Goal: Transaction & Acquisition: Purchase product/service

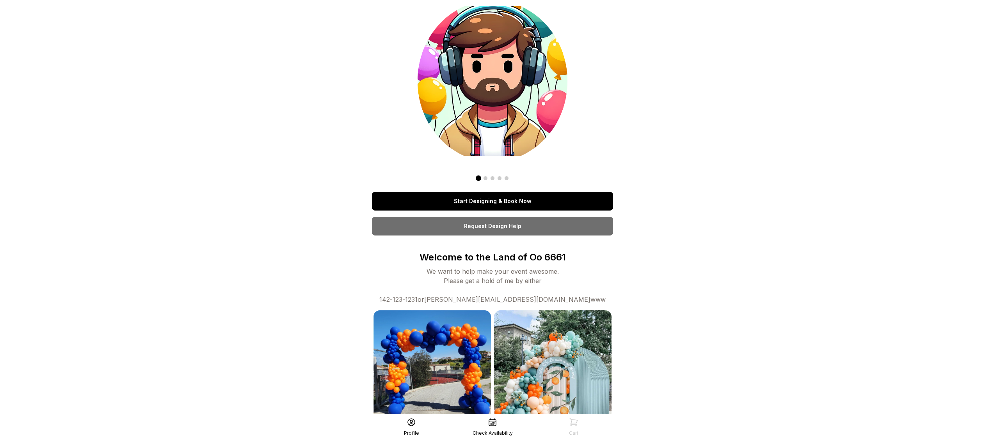
click at [465, 198] on link "Start Designing & Book Now" at bounding box center [492, 201] width 241 height 19
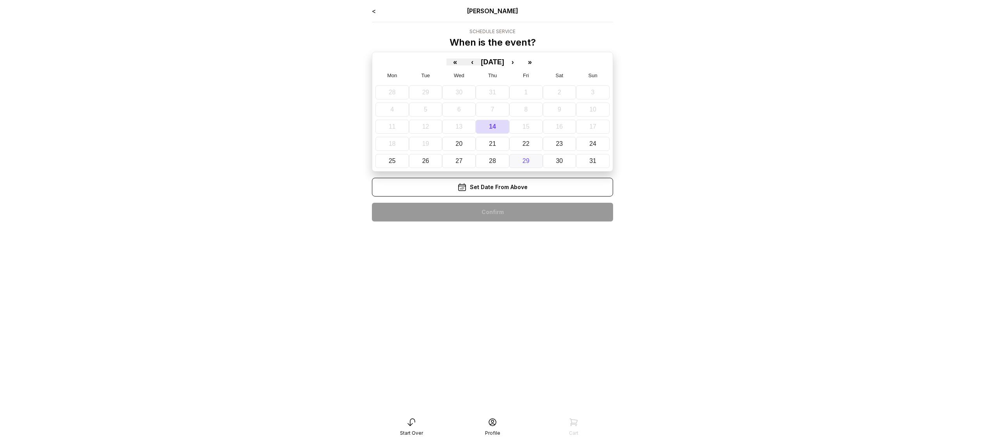
click at [522, 158] on button "29" at bounding box center [526, 161] width 34 height 14
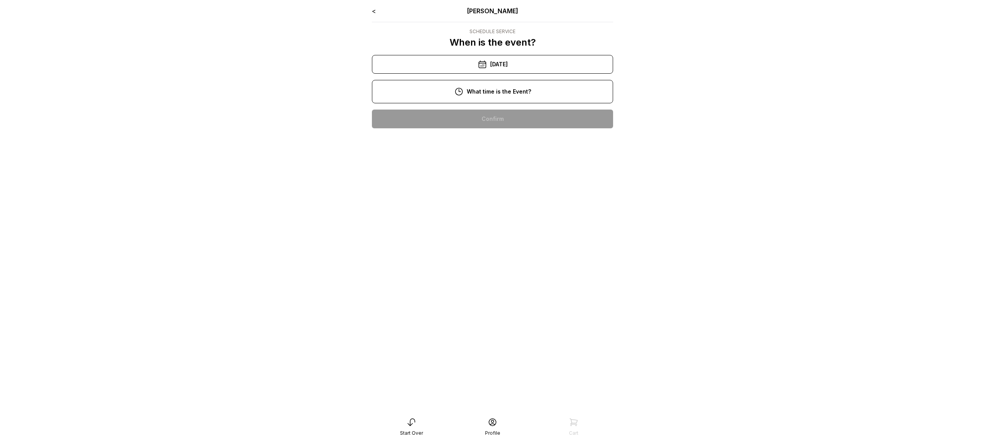
click at [494, 113] on div "2:00 pm" at bounding box center [492, 119] width 229 height 19
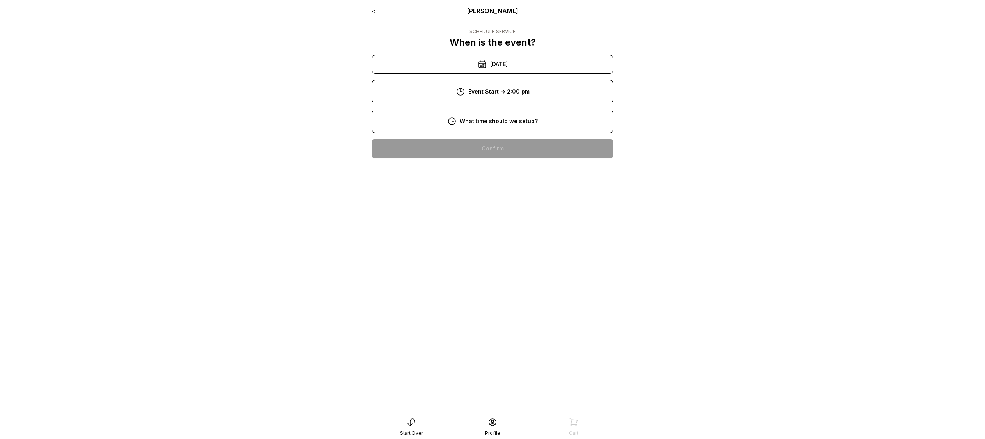
click at [484, 141] on div "12:00 pm" at bounding box center [492, 148] width 229 height 19
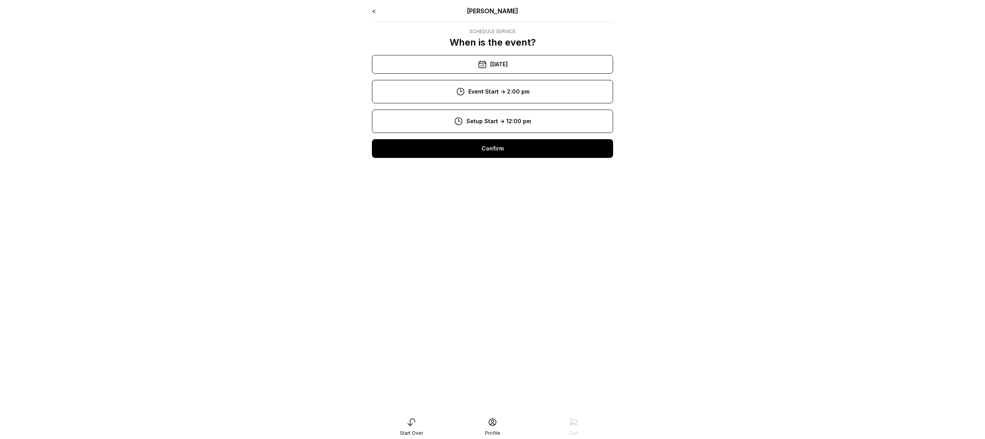
click at [482, 151] on div "Confirm" at bounding box center [492, 148] width 241 height 19
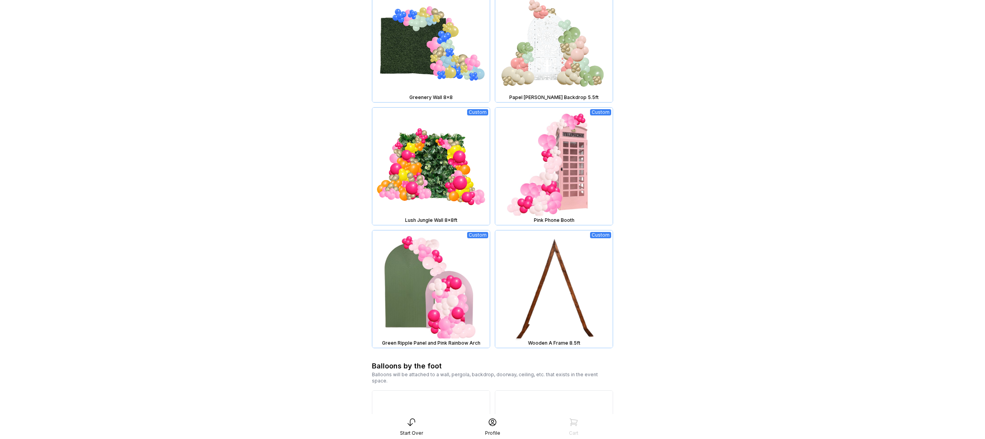
click at [550, 182] on img at bounding box center [553, 166] width 117 height 117
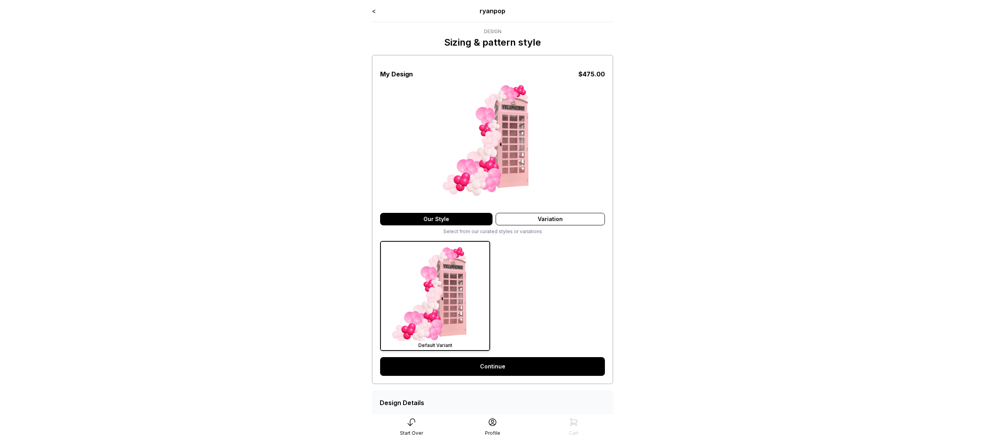
click at [479, 363] on link "Continue" at bounding box center [492, 367] width 225 height 19
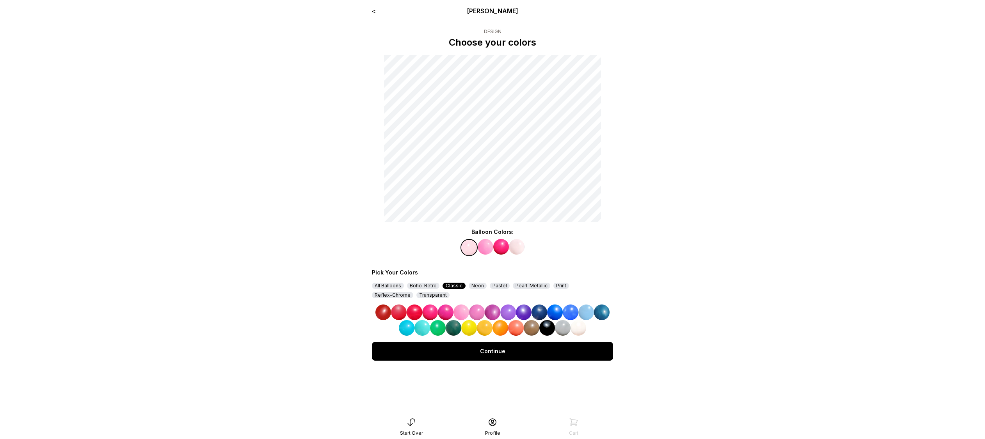
click at [477, 286] on div "Neon" at bounding box center [478, 286] width 18 height 6
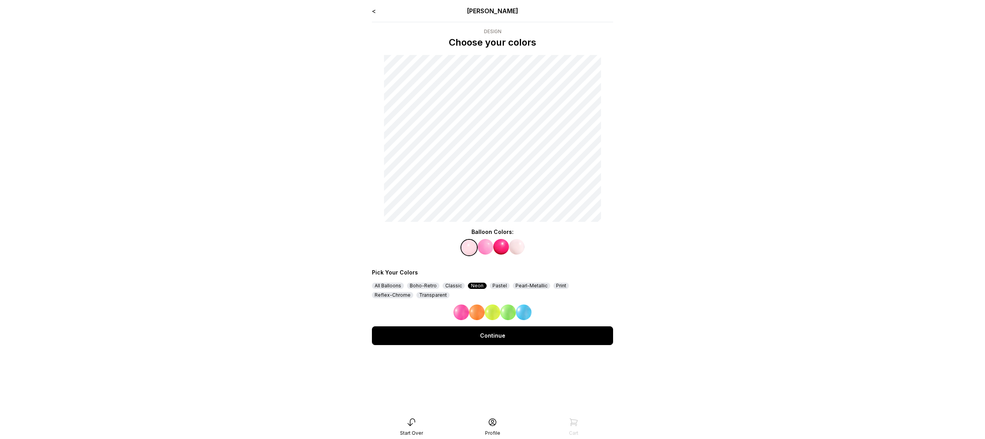
click at [518, 313] on img at bounding box center [524, 313] width 16 height 16
click at [521, 312] on img at bounding box center [524, 313] width 16 height 16
click at [493, 287] on div "Pastel" at bounding box center [500, 286] width 20 height 6
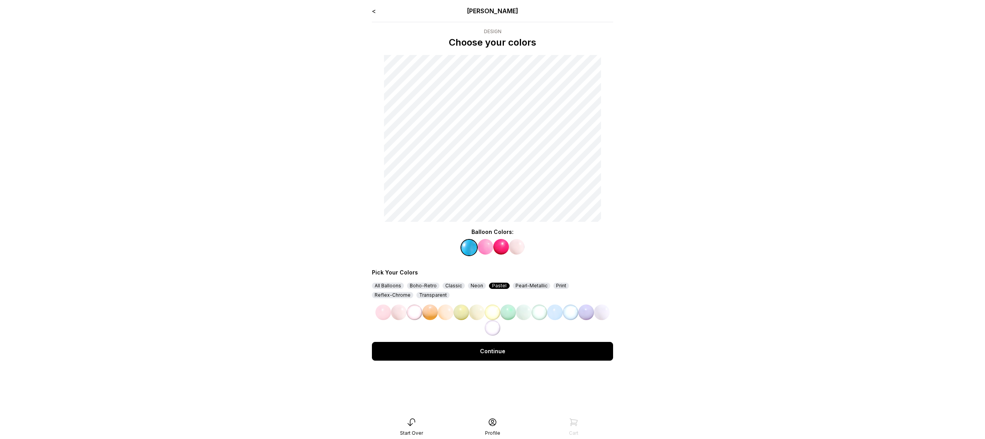
click at [554, 312] on img at bounding box center [555, 313] width 16 height 16
click at [480, 244] on img at bounding box center [486, 247] width 16 height 16
click at [552, 311] on img at bounding box center [555, 313] width 16 height 16
click at [504, 248] on img at bounding box center [501, 247] width 16 height 16
click at [513, 310] on img at bounding box center [508, 313] width 16 height 16
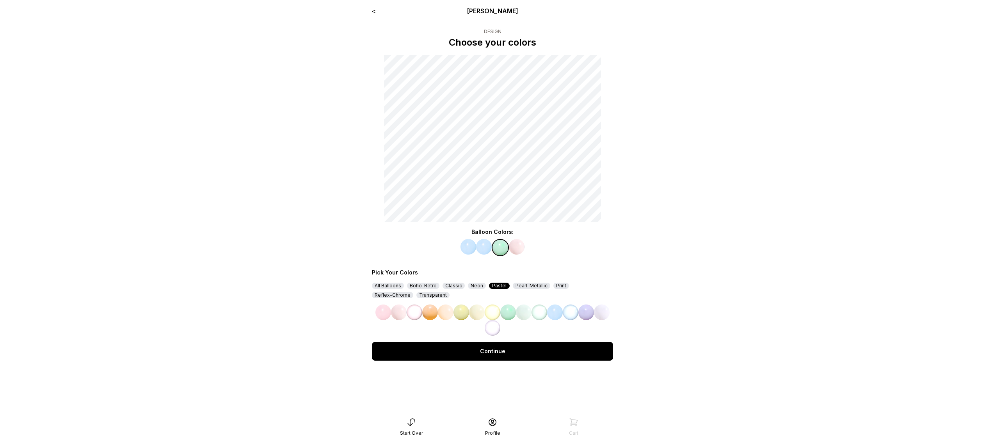
click at [519, 244] on img at bounding box center [517, 247] width 16 height 16
click at [587, 311] on img at bounding box center [586, 313] width 16 height 16
click at [516, 346] on div "Continue" at bounding box center [492, 351] width 241 height 19
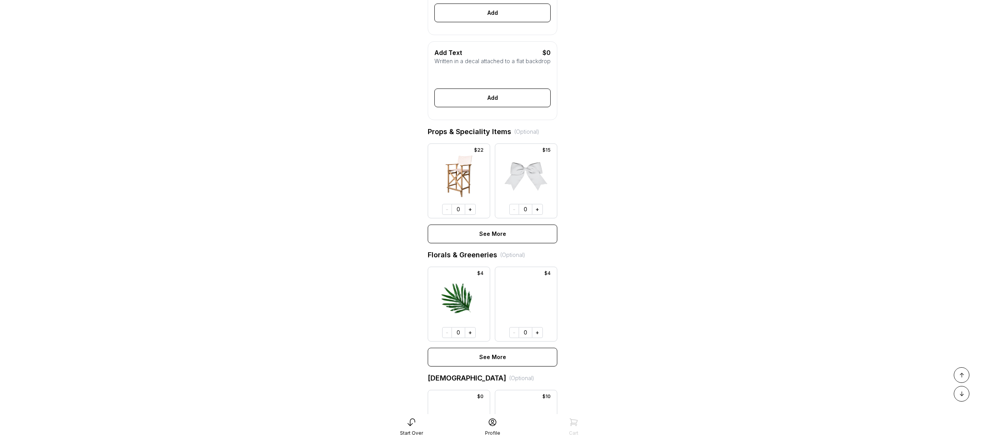
scroll to position [502, 0]
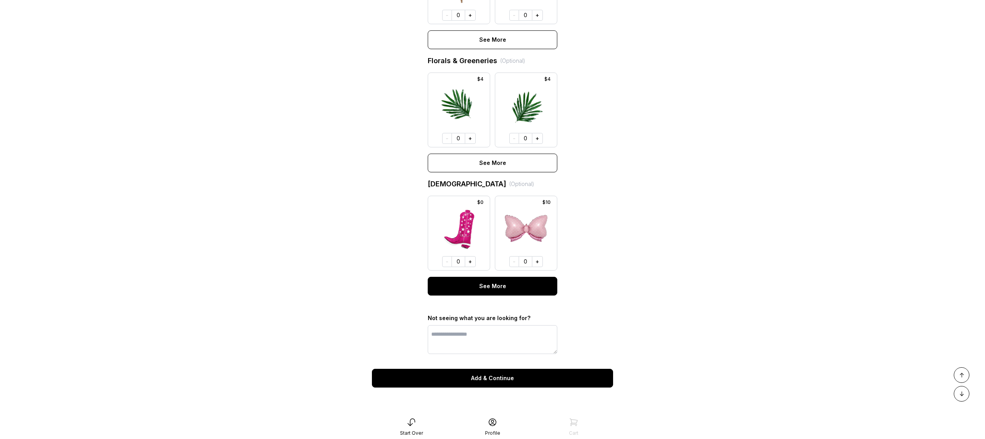
click at [495, 282] on div "See More" at bounding box center [493, 286] width 130 height 19
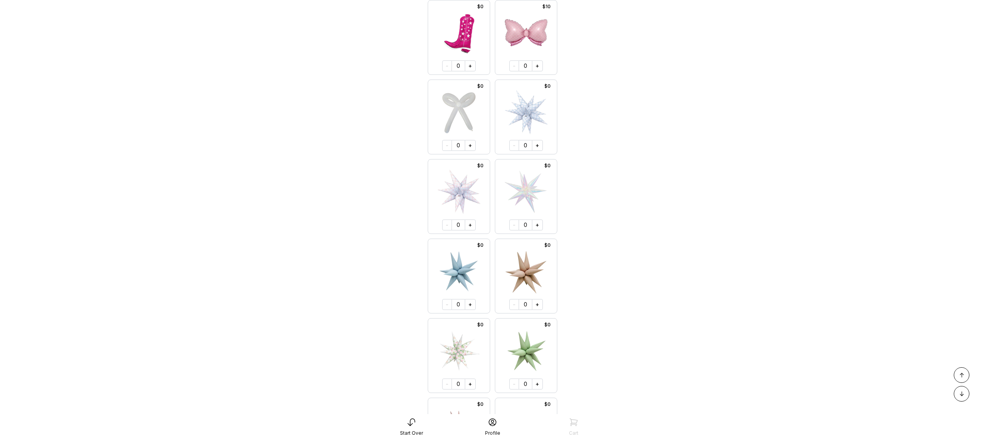
scroll to position [775, 0]
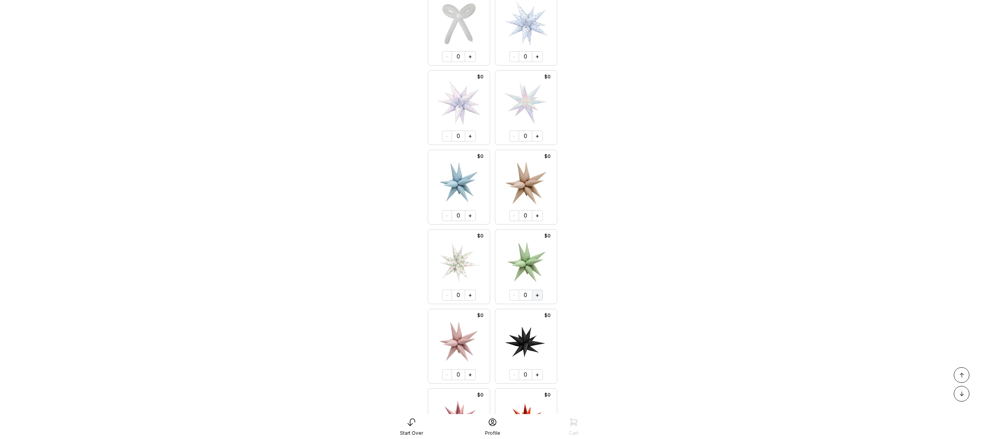
click at [538, 301] on button "+" at bounding box center [537, 295] width 11 height 11
click at [536, 221] on button "+" at bounding box center [537, 215] width 11 height 11
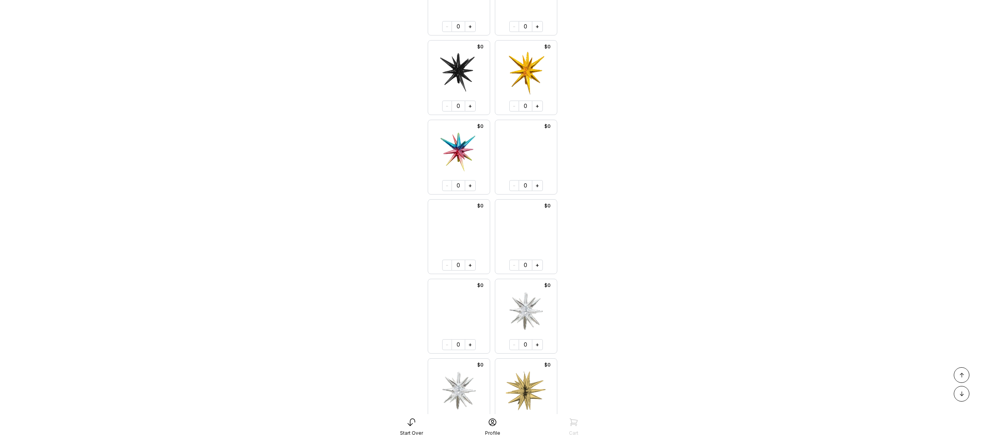
scroll to position [3019, 0]
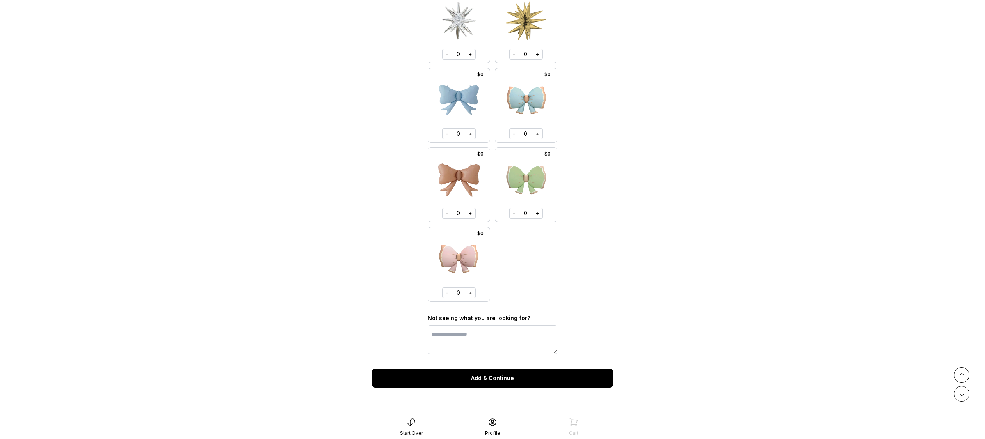
click at [513, 374] on div "Add & Continue" at bounding box center [492, 378] width 241 height 19
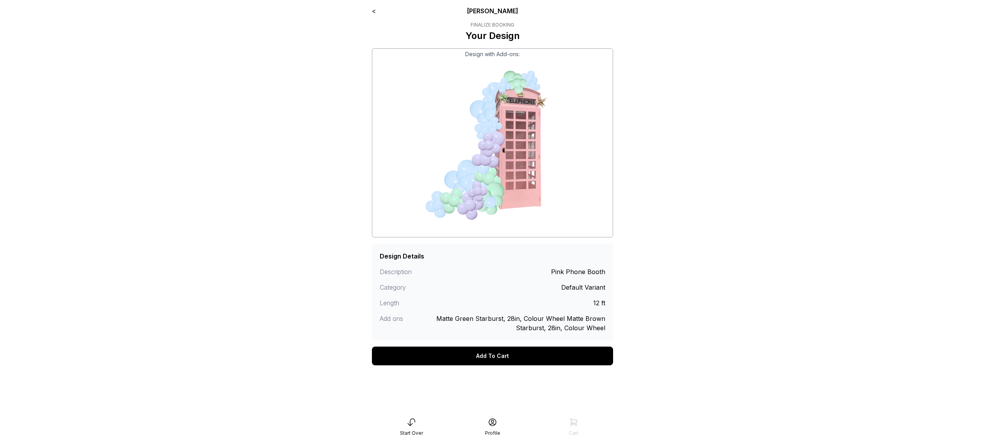
click at [503, 353] on div "Add To Cart" at bounding box center [492, 356] width 241 height 19
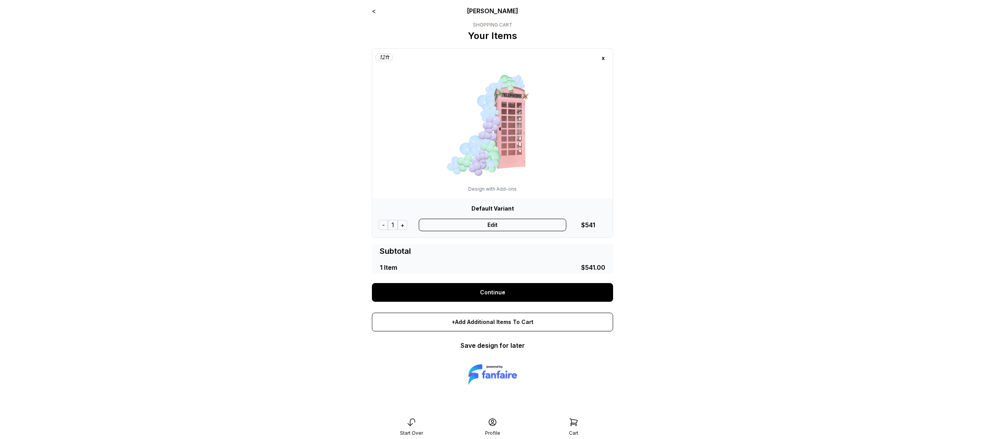
click at [485, 287] on link "Continue" at bounding box center [492, 292] width 241 height 19
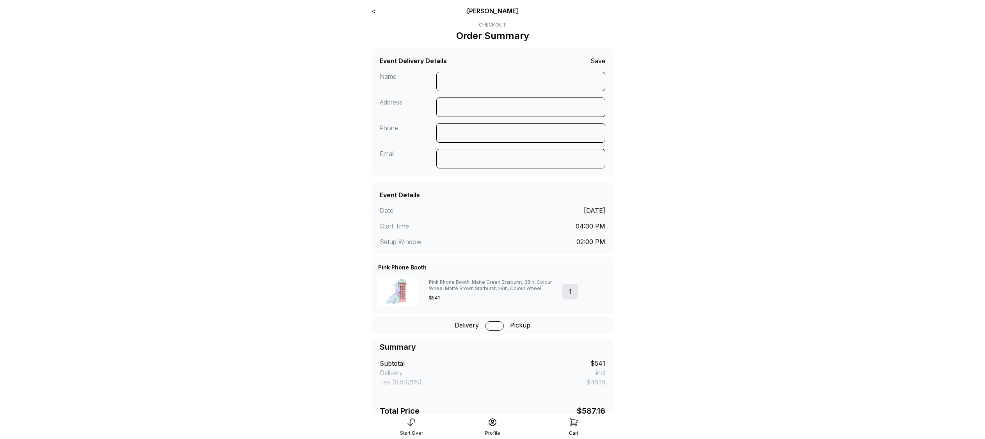
click at [376, 9] on div "< [PERSON_NAME]" at bounding box center [492, 10] width 241 height 9
click at [375, 10] on link "<" at bounding box center [374, 11] width 4 height 8
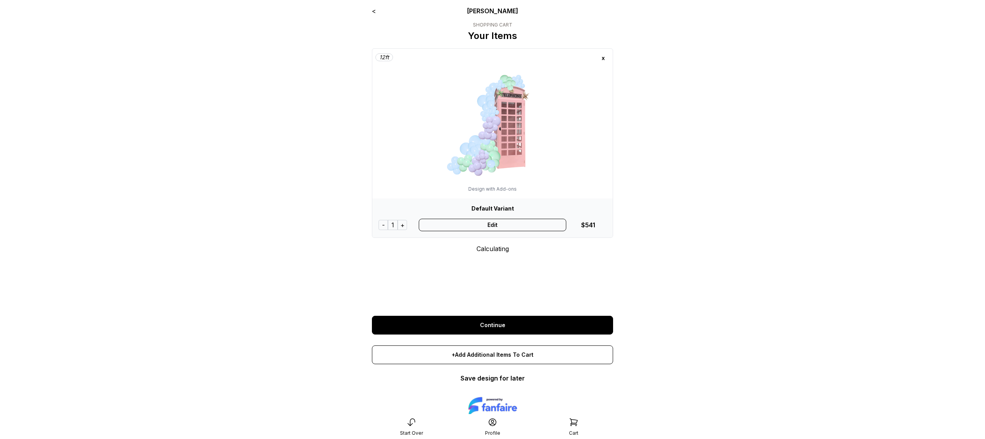
click at [375, 10] on link "<" at bounding box center [374, 11] width 4 height 8
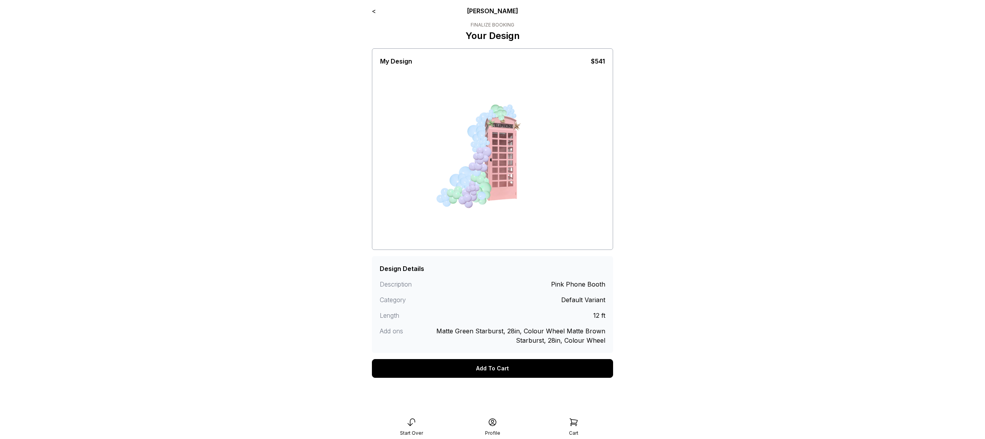
click at [375, 9] on link "<" at bounding box center [374, 11] width 4 height 8
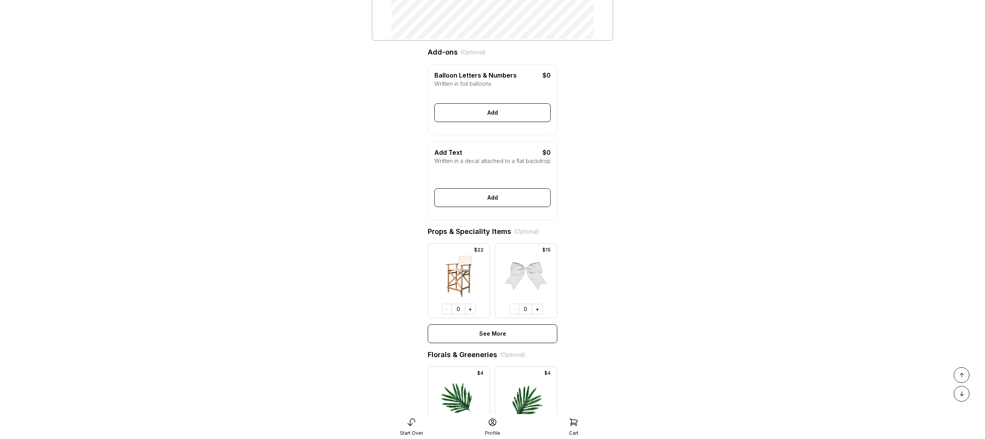
scroll to position [370, 0]
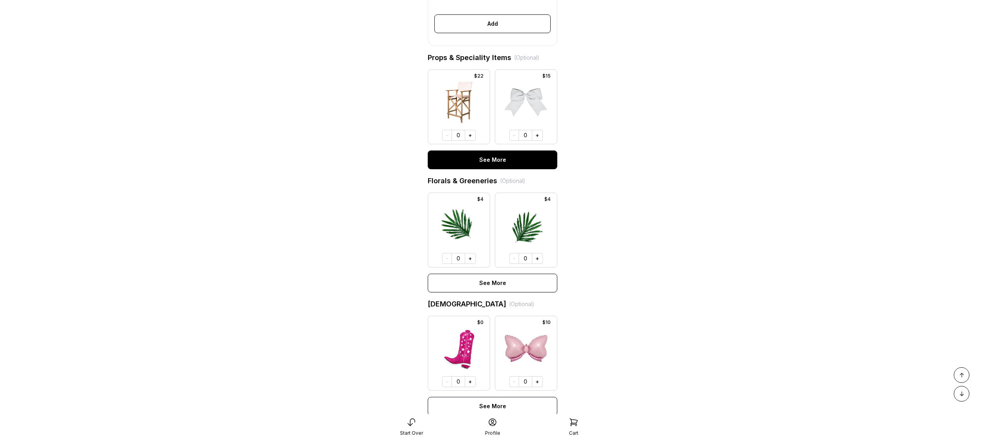
click at [503, 169] on div "See More" at bounding box center [493, 160] width 130 height 19
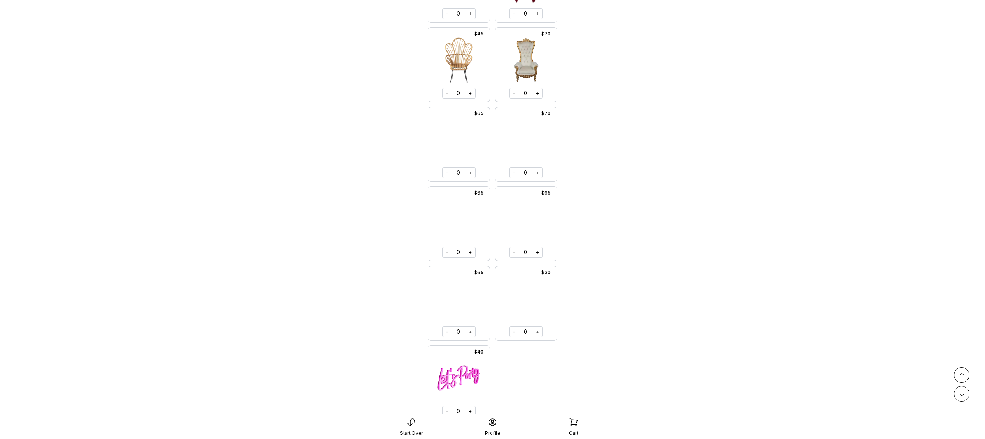
scroll to position [651, 0]
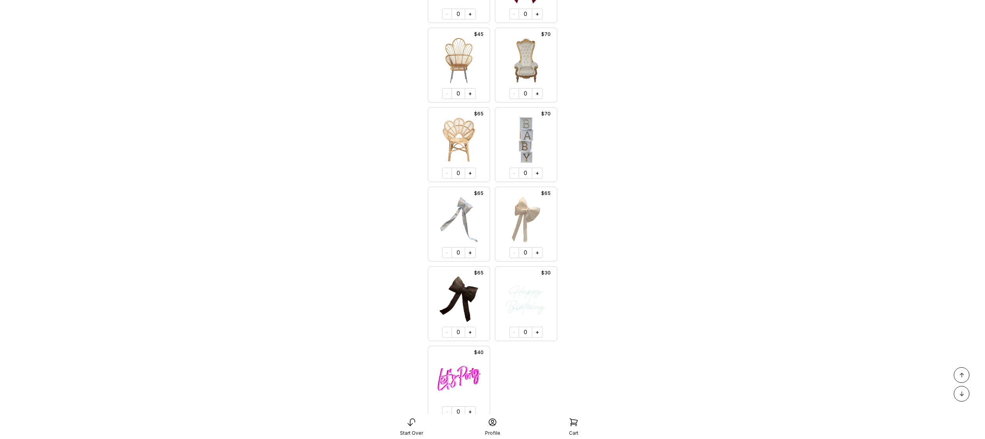
click at [537, 102] on div at bounding box center [526, 65] width 62 height 74
click at [538, 99] on button "+" at bounding box center [537, 93] width 11 height 11
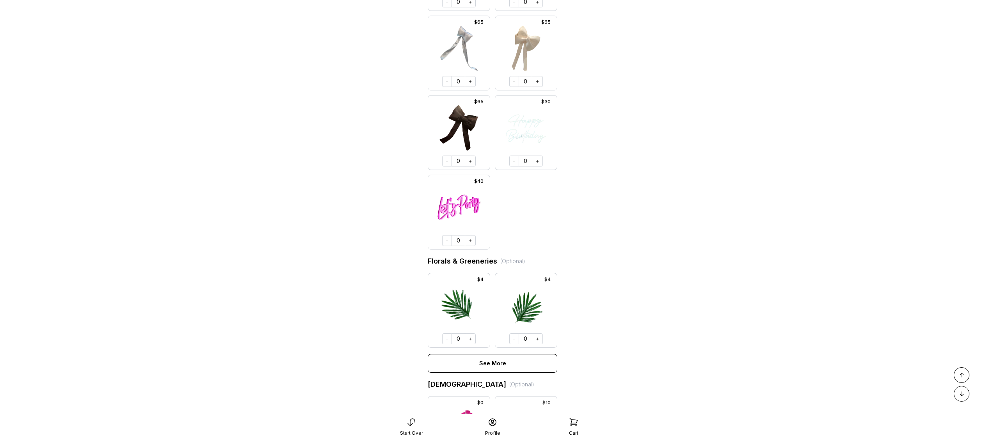
scroll to position [848, 0]
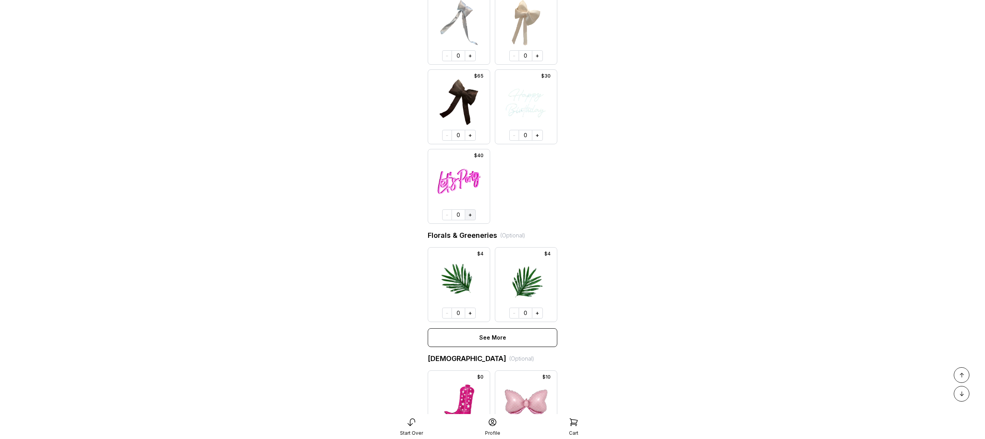
click at [468, 221] on button "+" at bounding box center [470, 215] width 11 height 11
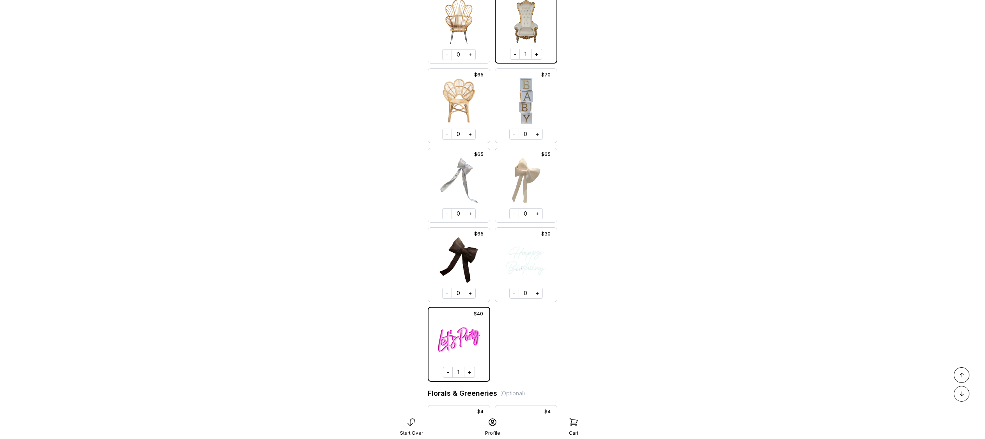
scroll to position [662, 0]
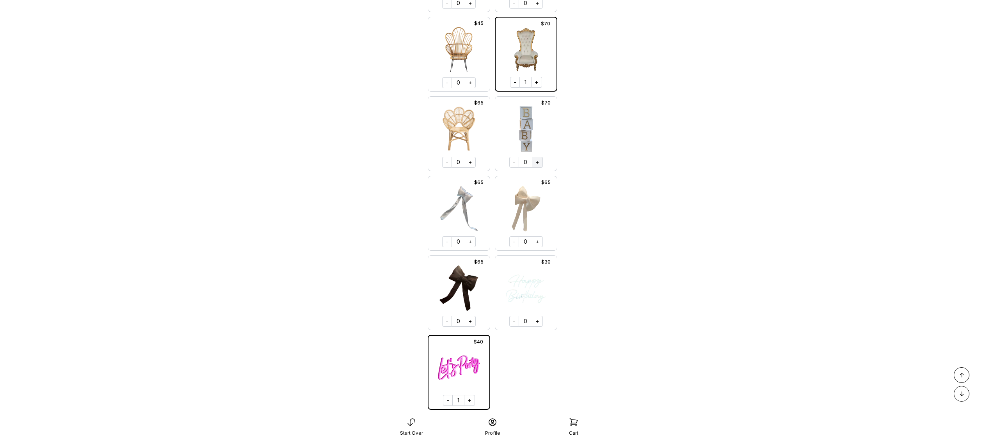
click at [537, 168] on button "+" at bounding box center [537, 162] width 11 height 11
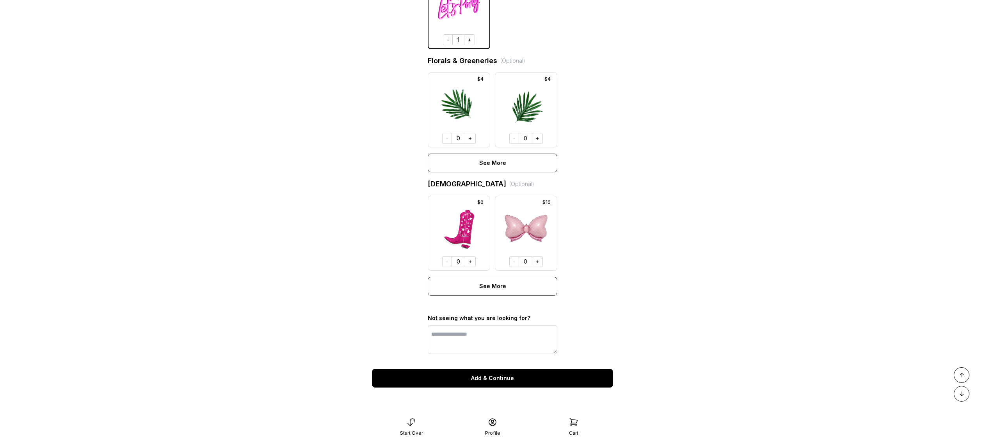
scroll to position [1034, 0]
click at [495, 381] on div "Add & Continue" at bounding box center [492, 378] width 241 height 19
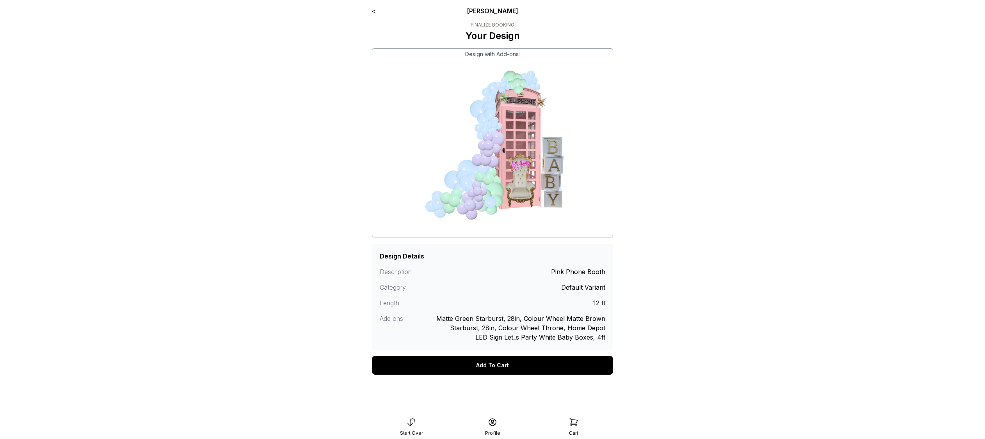
click at [502, 367] on div "Add To Cart" at bounding box center [492, 365] width 241 height 19
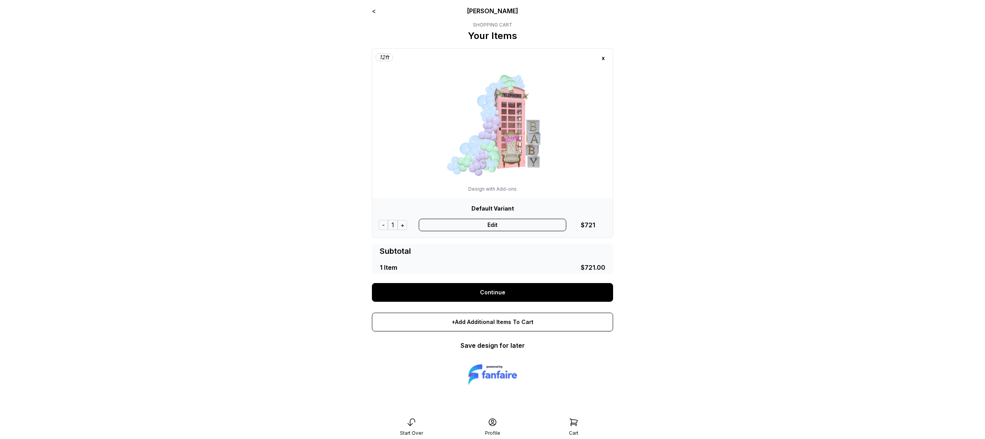
click at [516, 287] on link "Continue" at bounding box center [492, 292] width 241 height 19
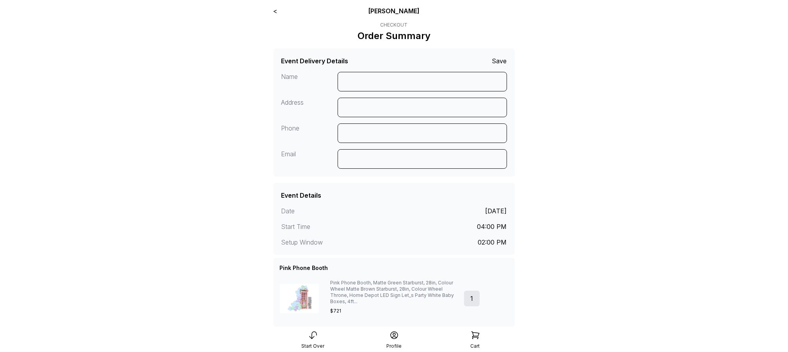
click at [276, 12] on link "<" at bounding box center [276, 11] width 4 height 8
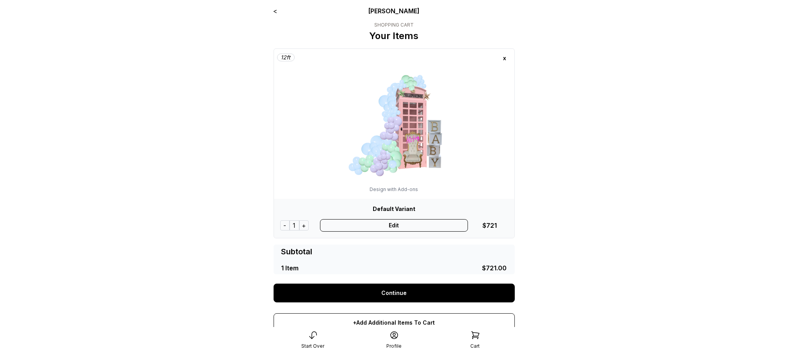
click at [315, 342] on div "Start Over" at bounding box center [312, 339] width 81 height 19
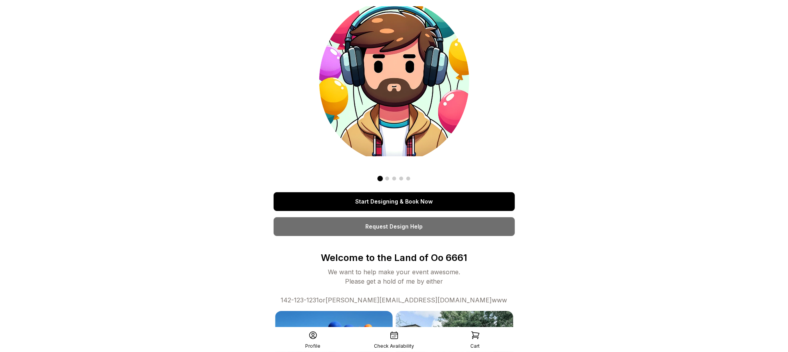
click at [400, 200] on link "Start Designing & Book Now" at bounding box center [394, 201] width 241 height 19
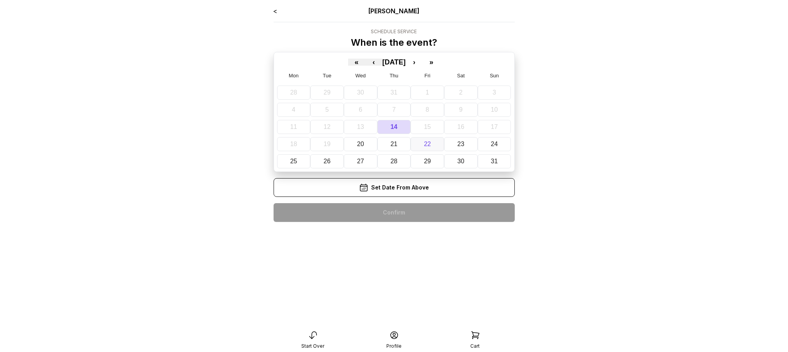
click at [437, 148] on button "22" at bounding box center [428, 144] width 34 height 14
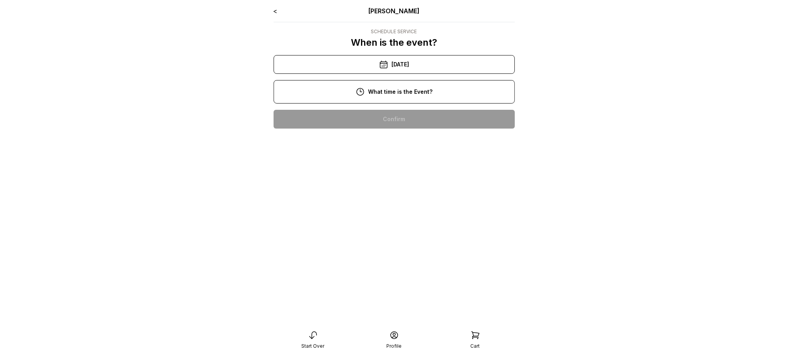
click at [432, 116] on div "10:00 am" at bounding box center [394, 119] width 229 height 19
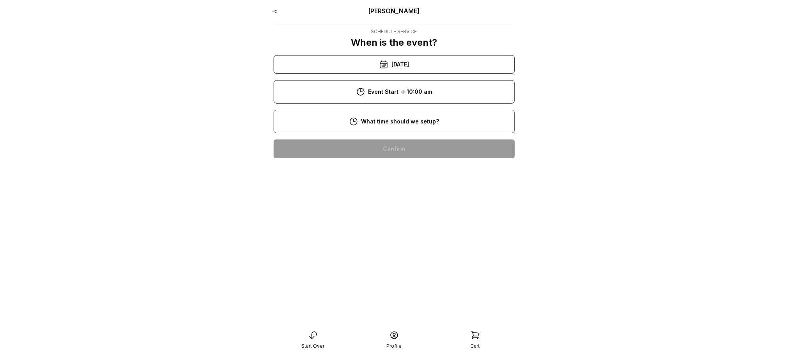
click at [430, 146] on div "8:00 am" at bounding box center [394, 148] width 229 height 19
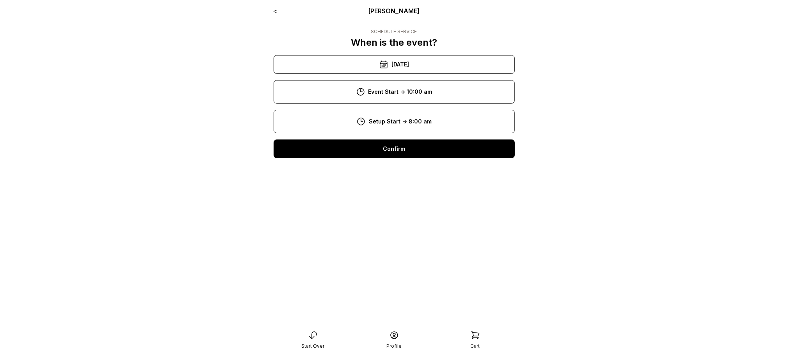
click at [426, 151] on div "Confirm" at bounding box center [394, 148] width 241 height 19
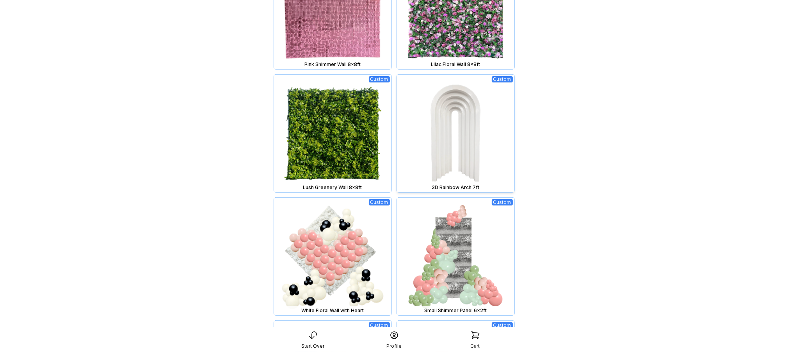
click at [452, 117] on img at bounding box center [455, 133] width 117 height 117
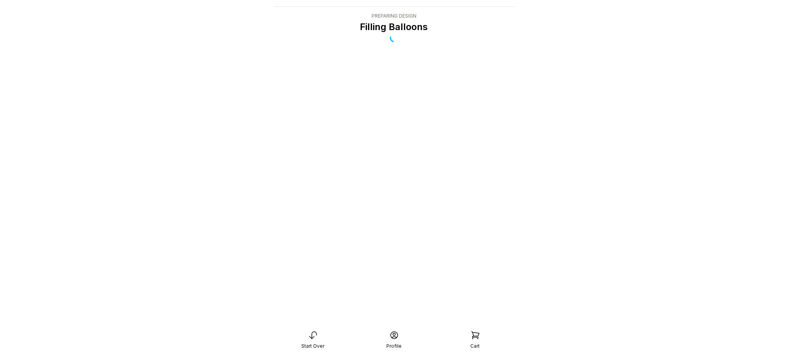
scroll to position [16, 0]
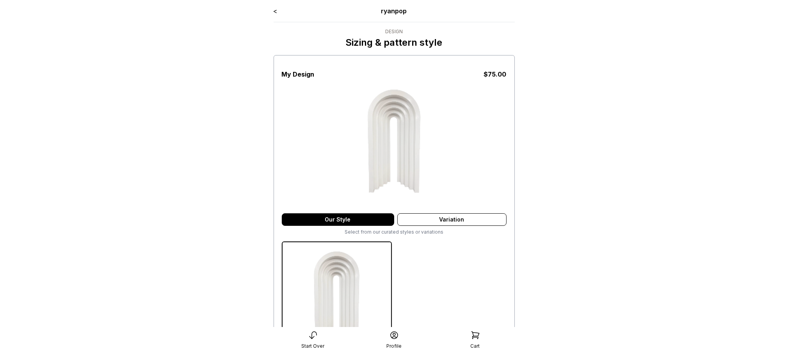
scroll to position [125, 0]
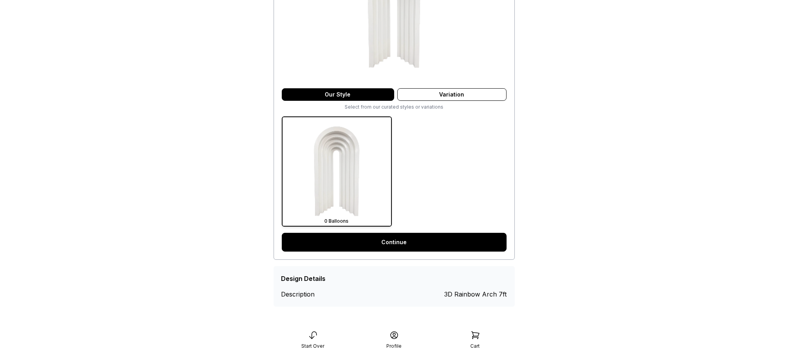
click at [400, 242] on link "Continue" at bounding box center [394, 242] width 225 height 19
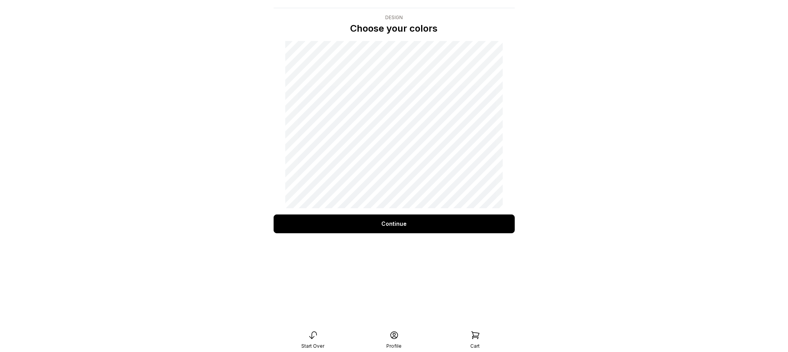
scroll to position [16, 0]
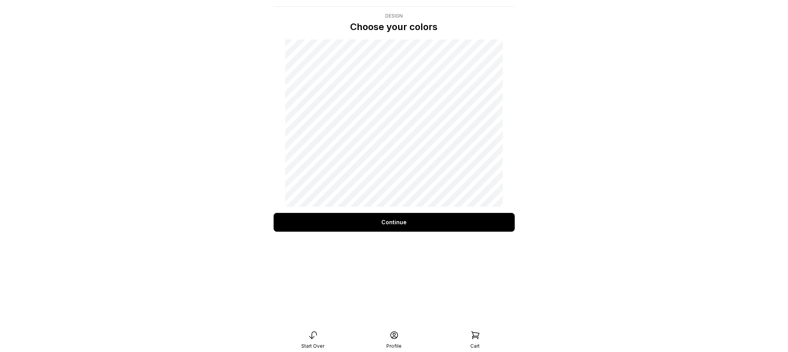
click at [406, 219] on div "Continue" at bounding box center [394, 222] width 241 height 19
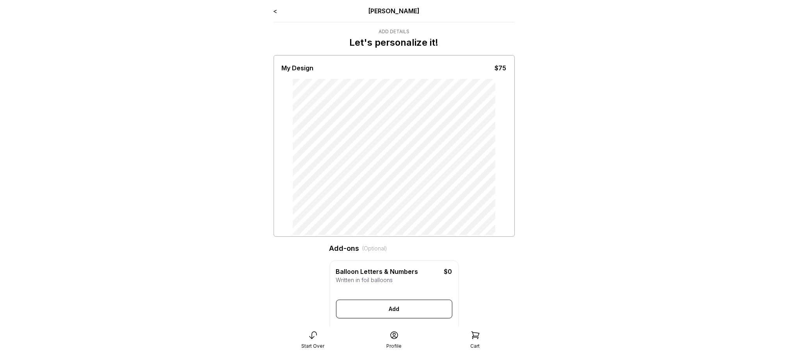
scroll to position [281, 0]
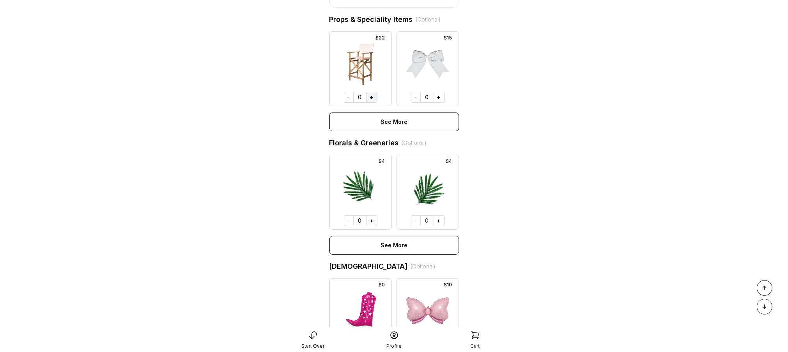
click at [372, 103] on button "+" at bounding box center [371, 97] width 11 height 11
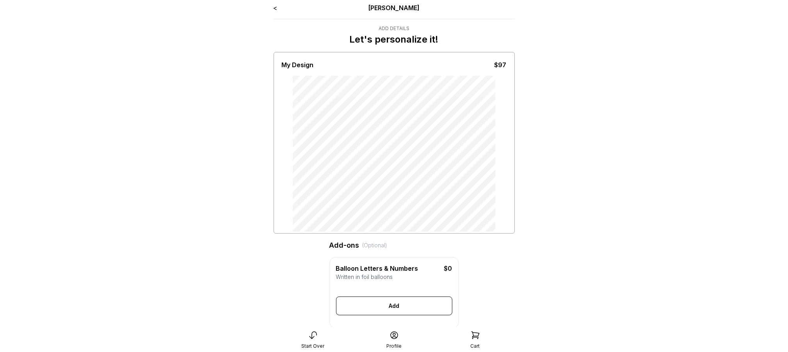
scroll to position [0, 0]
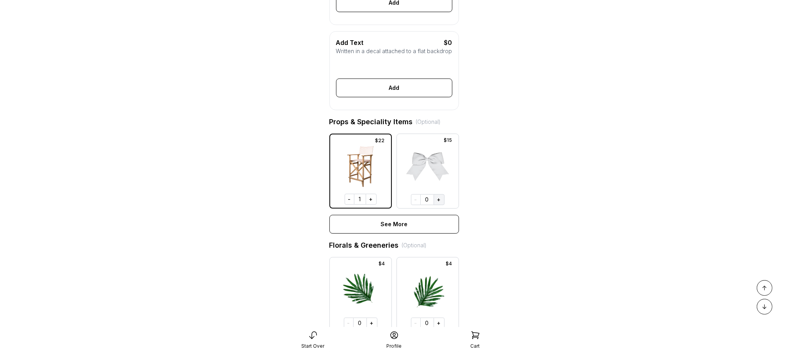
click at [438, 205] on button "+" at bounding box center [439, 199] width 11 height 11
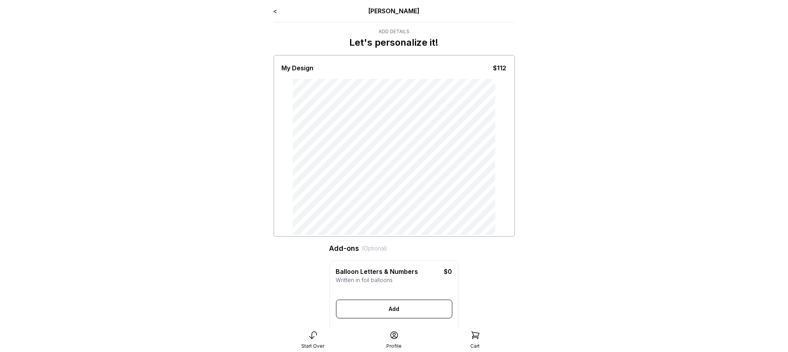
scroll to position [411, 0]
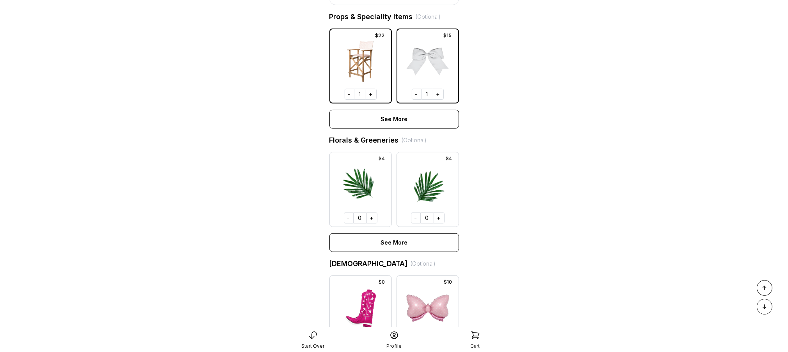
drag, startPoint x: 377, startPoint y: 230, endPoint x: 381, endPoint y: 228, distance: 5.1
click at [377, 223] on button "+" at bounding box center [371, 217] width 11 height 11
click at [439, 223] on button "+" at bounding box center [439, 217] width 11 height 11
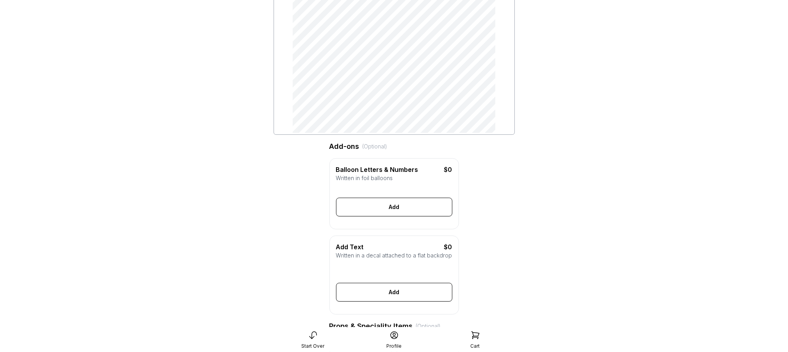
scroll to position [587, 0]
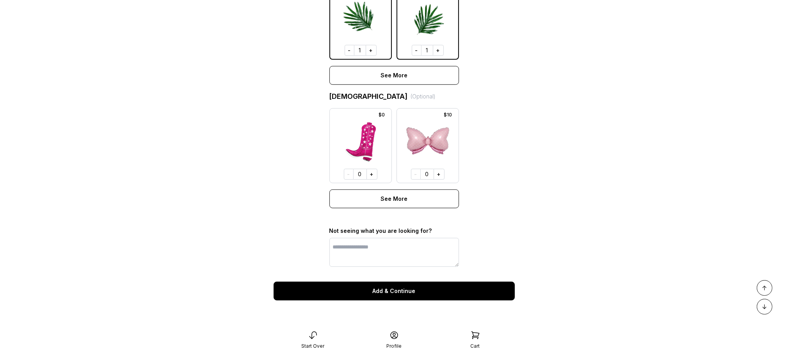
click at [407, 294] on div "Add & Continue" at bounding box center [394, 290] width 241 height 19
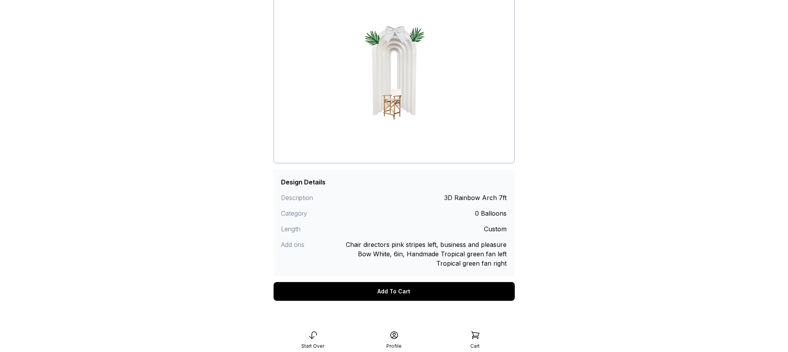
scroll to position [84, 0]
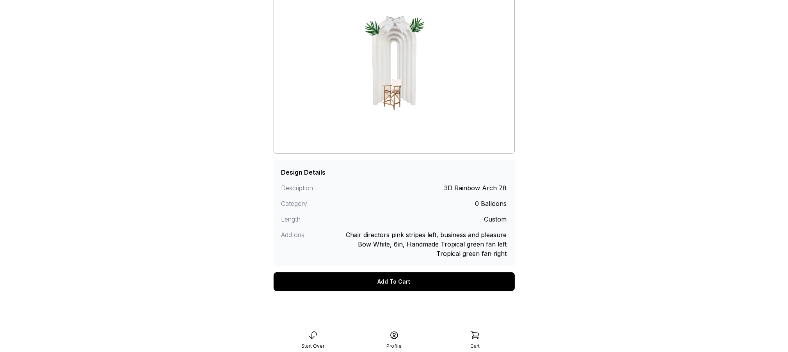
click at [416, 275] on div "Add To Cart" at bounding box center [394, 281] width 241 height 19
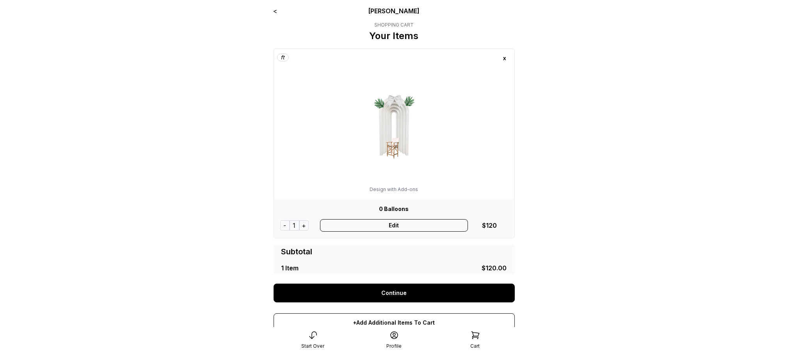
click at [418, 292] on link "Continue" at bounding box center [394, 292] width 241 height 19
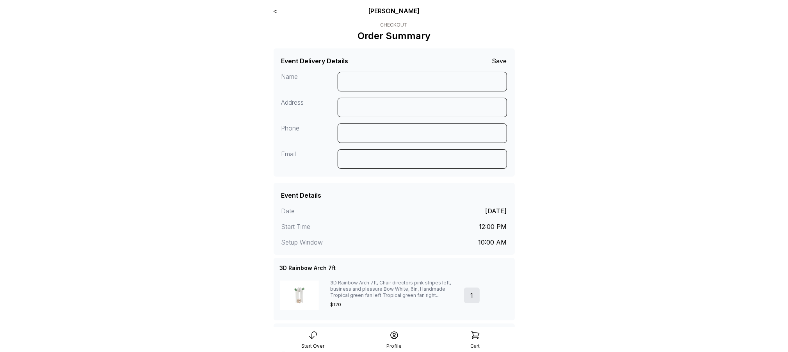
click at [276, 11] on link "<" at bounding box center [276, 11] width 4 height 8
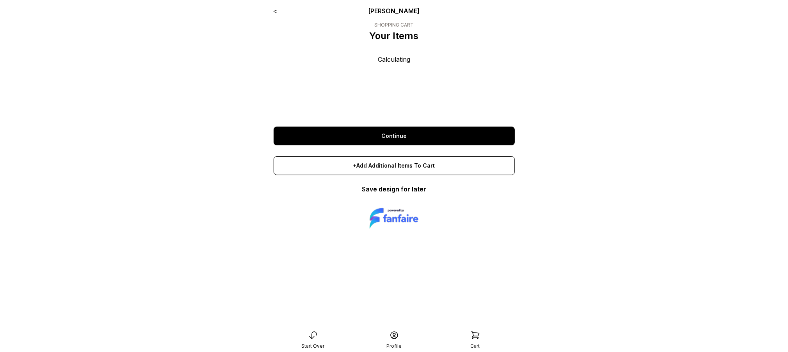
drag, startPoint x: 274, startPoint y: 12, endPoint x: 282, endPoint y: 16, distance: 8.7
click at [274, 12] on link "<" at bounding box center [276, 11] width 4 height 8
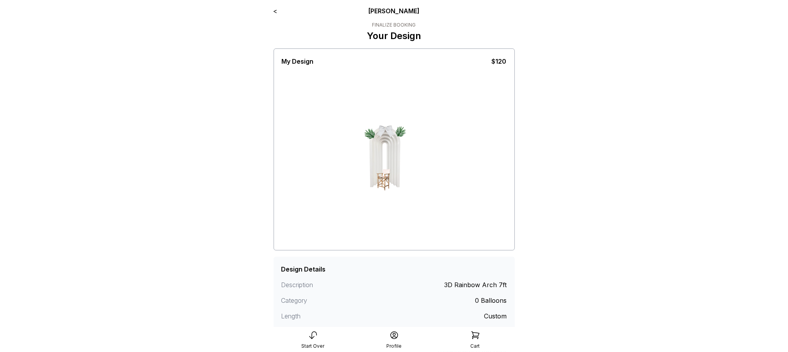
click at [276, 12] on link "<" at bounding box center [276, 11] width 4 height 8
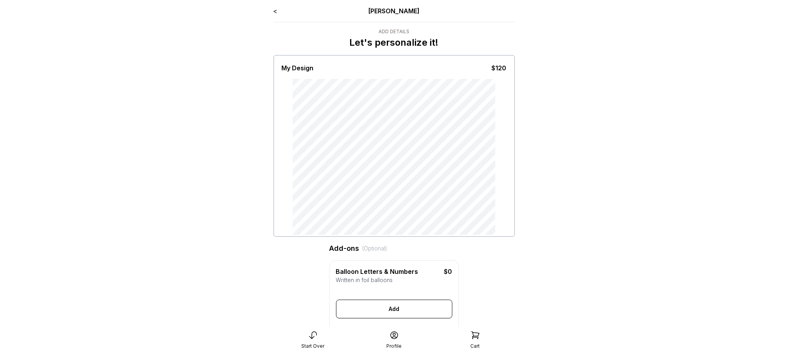
click at [274, 12] on link "<" at bounding box center [276, 11] width 4 height 8
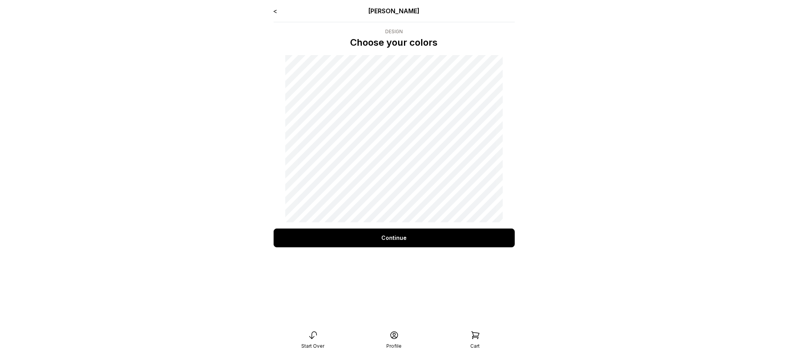
click at [275, 12] on link "<" at bounding box center [276, 11] width 4 height 8
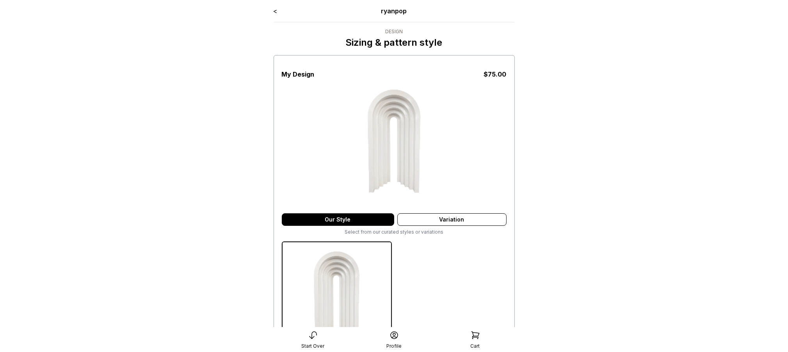
click at [274, 11] on link "<" at bounding box center [276, 11] width 4 height 8
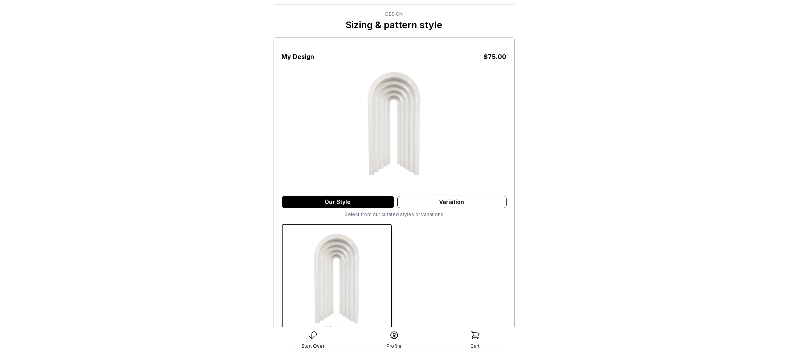
scroll to position [125, 0]
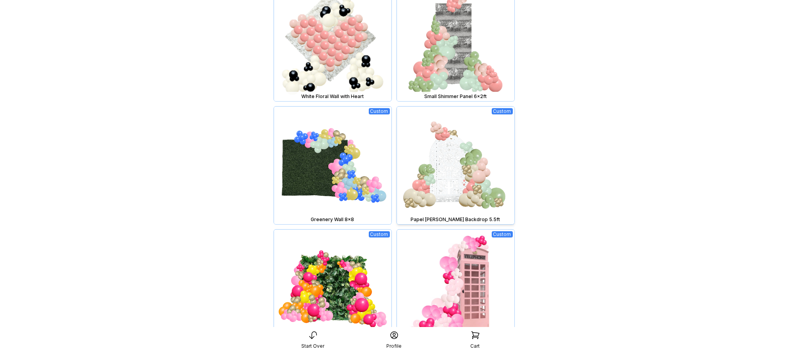
click at [435, 166] on img at bounding box center [455, 165] width 117 height 117
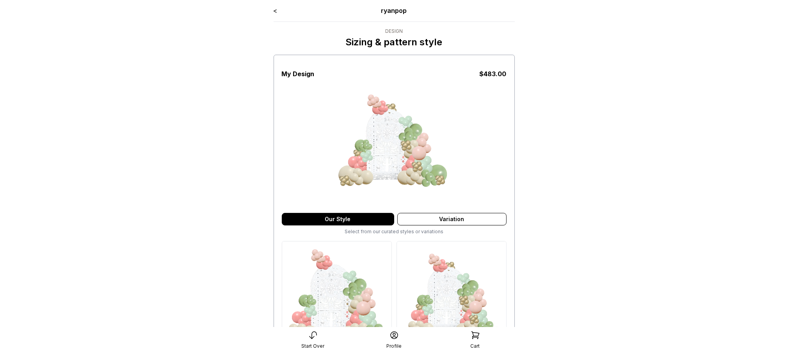
scroll to position [213, 0]
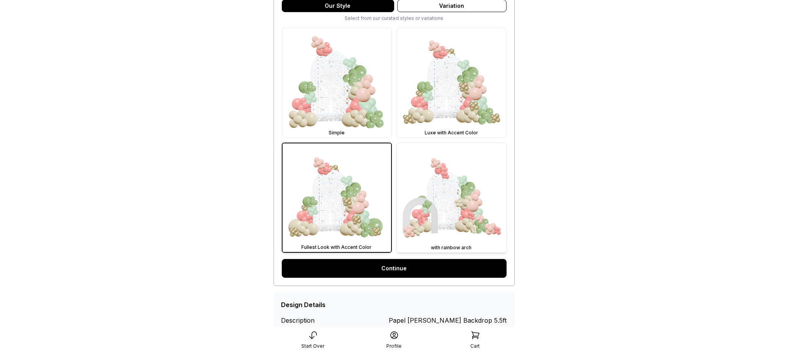
drag, startPoint x: 438, startPoint y: 226, endPoint x: 436, endPoint y: 236, distance: 10.0
click at [438, 226] on img at bounding box center [451, 197] width 109 height 109
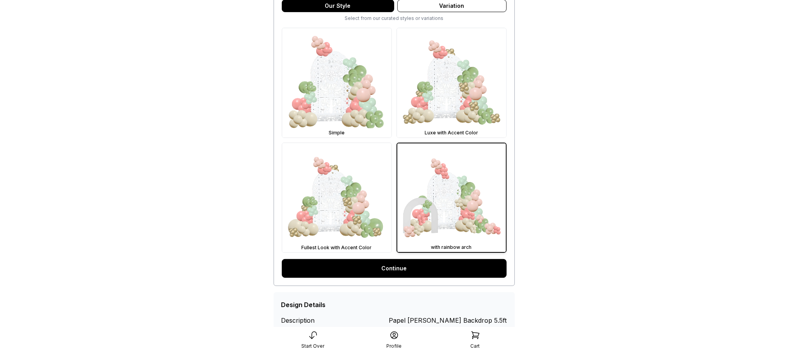
click at [409, 270] on link "Continue" at bounding box center [394, 268] width 225 height 19
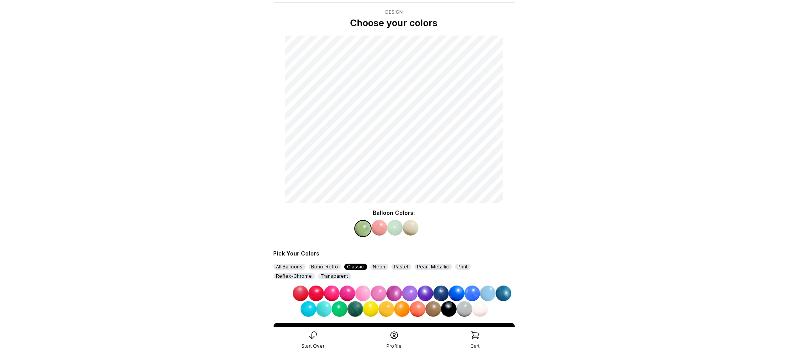
scroll to position [60, 0]
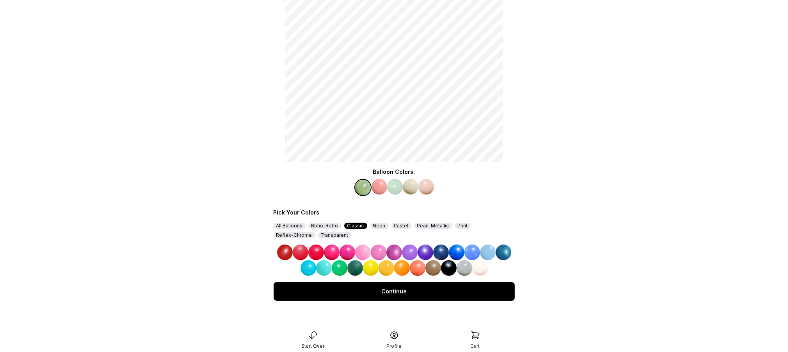
click at [473, 254] on img at bounding box center [472, 252] width 16 height 16
click at [381, 185] on img at bounding box center [380, 187] width 16 height 16
click at [505, 254] on img at bounding box center [504, 252] width 16 height 16
click at [398, 184] on img at bounding box center [395, 187] width 16 height 16
click at [489, 250] on img at bounding box center [488, 252] width 16 height 16
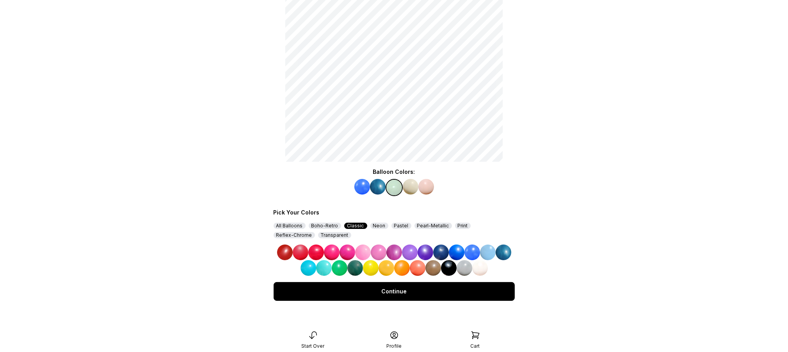
click at [411, 184] on img at bounding box center [411, 187] width 16 height 16
click at [418, 253] on img at bounding box center [426, 252] width 16 height 16
click at [430, 182] on img at bounding box center [426, 187] width 16 height 16
click at [397, 247] on img at bounding box center [394, 252] width 16 height 16
click at [457, 296] on div "Continue" at bounding box center [394, 291] width 241 height 19
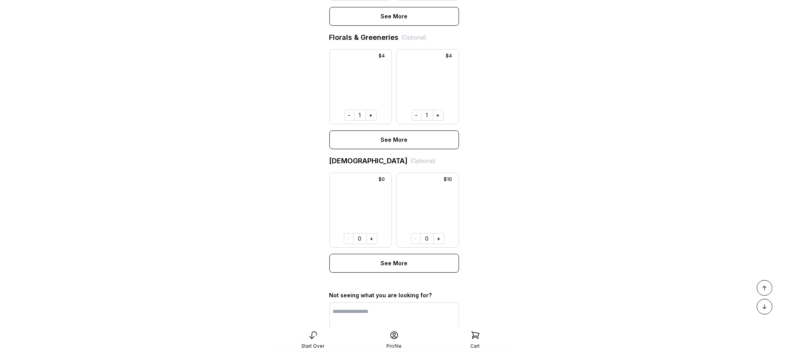
scroll to position [587, 0]
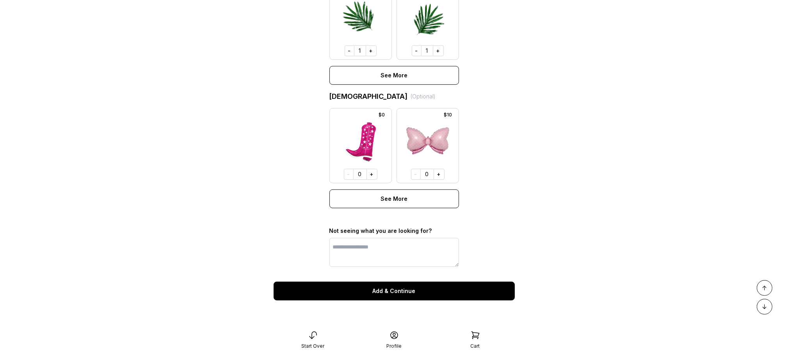
click at [402, 292] on div "Add & Continue" at bounding box center [394, 290] width 241 height 19
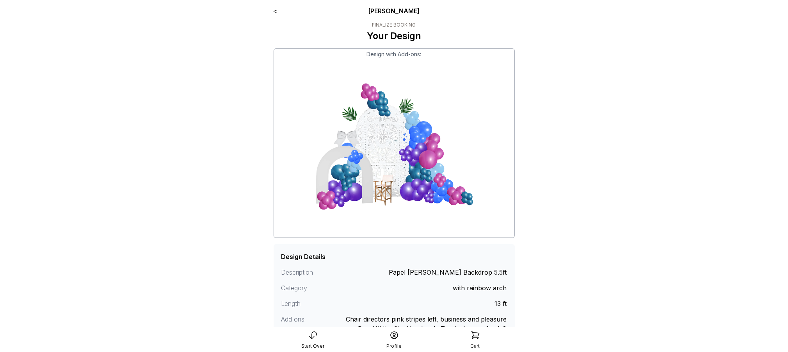
click at [275, 8] on link "<" at bounding box center [276, 11] width 4 height 8
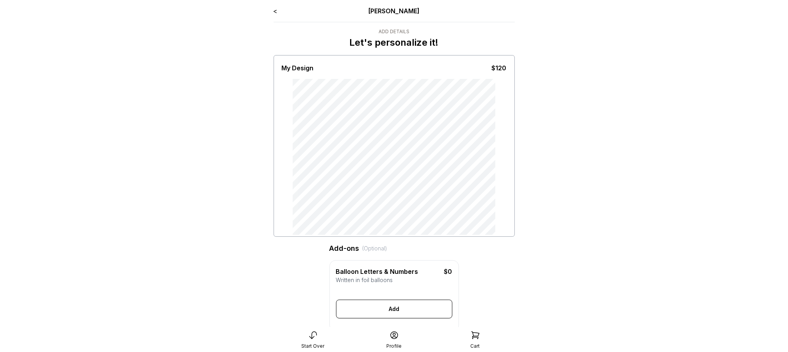
scroll to position [301, 0]
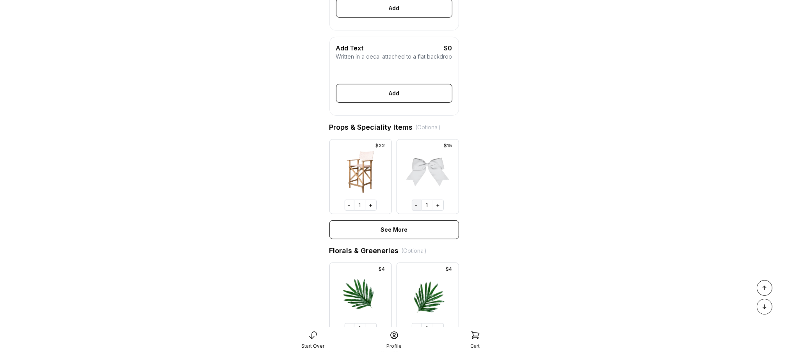
click at [416, 210] on button "-" at bounding box center [417, 204] width 10 height 11
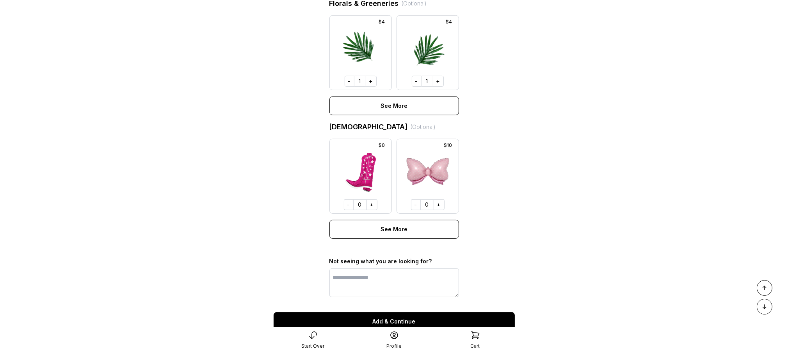
scroll to position [587, 0]
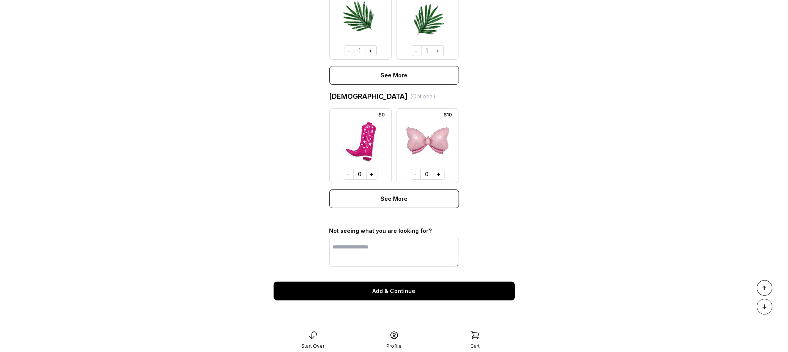
click at [400, 289] on div "Add & Continue" at bounding box center [394, 290] width 241 height 19
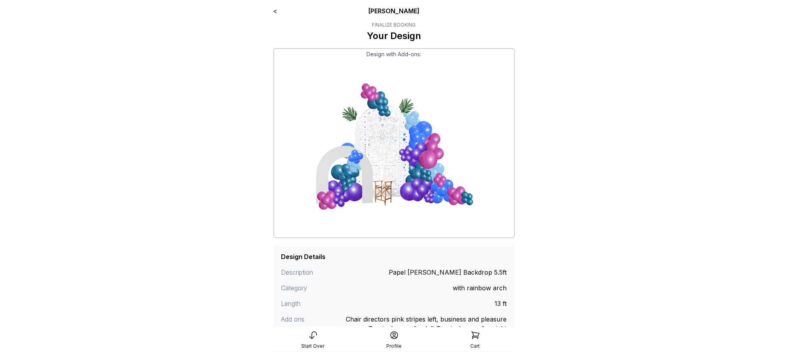
click at [276, 11] on link "<" at bounding box center [276, 11] width 4 height 8
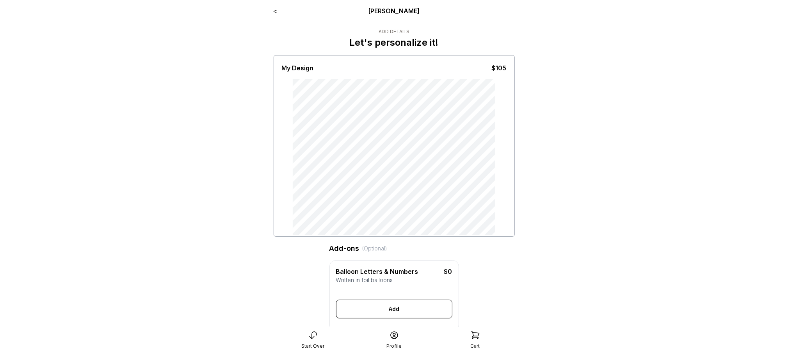
click at [315, 334] on icon at bounding box center [312, 334] width 9 height 9
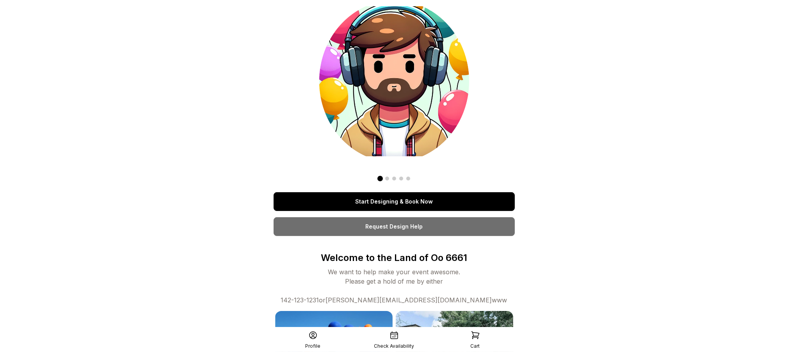
click at [402, 197] on link "Start Designing & Book Now" at bounding box center [394, 201] width 241 height 19
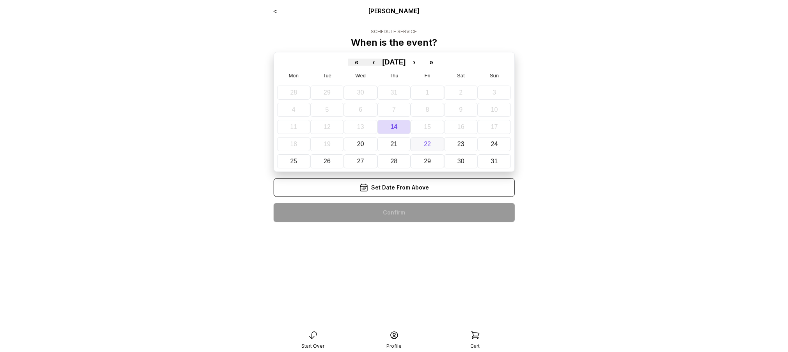
click at [414, 141] on button "22" at bounding box center [428, 144] width 34 height 14
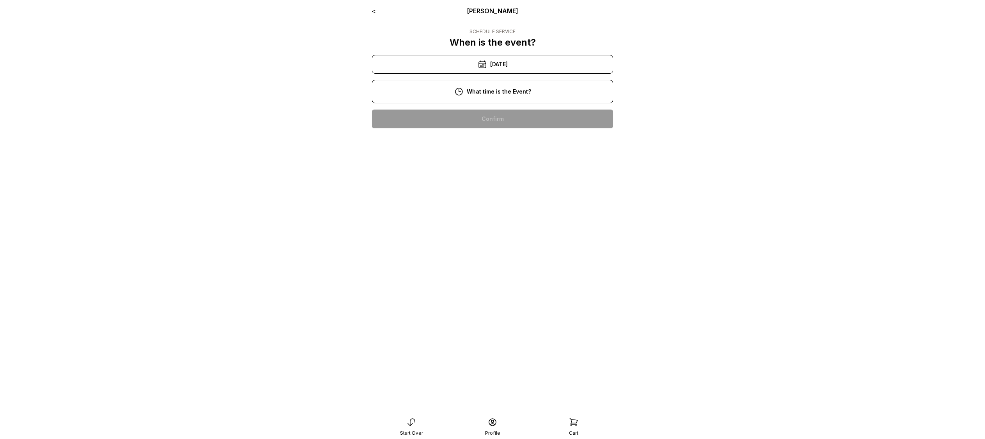
click at [458, 104] on div "< Ryan Pop Schedule Service When is the event? « ‹ August 2025 › » Mon Tue Wed …" at bounding box center [492, 70] width 241 height 128
click at [486, 171] on div "3:00 pm" at bounding box center [492, 169] width 229 height 19
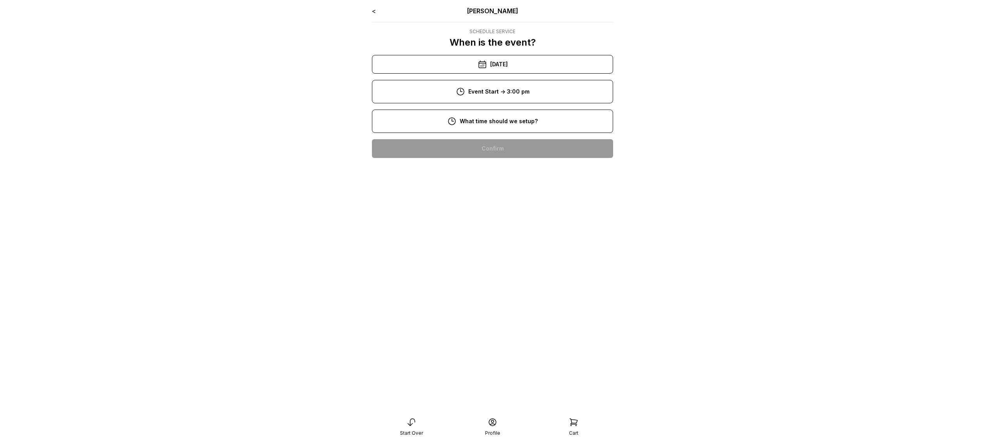
click at [506, 150] on div "11:00 am" at bounding box center [492, 148] width 229 height 19
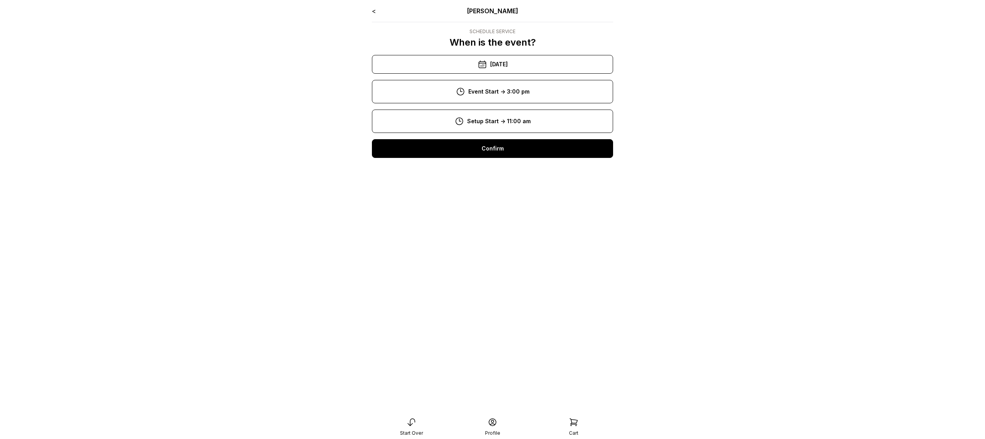
click at [501, 150] on div "Confirm" at bounding box center [492, 148] width 241 height 19
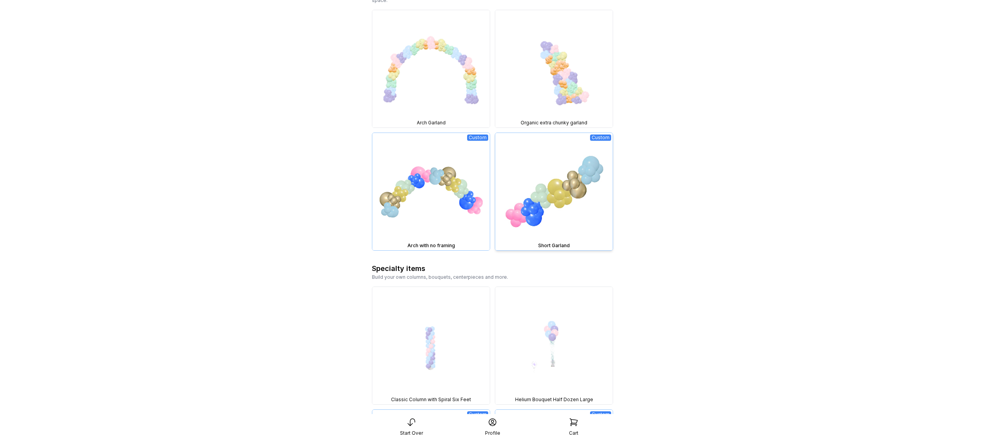
scroll to position [1074, 0]
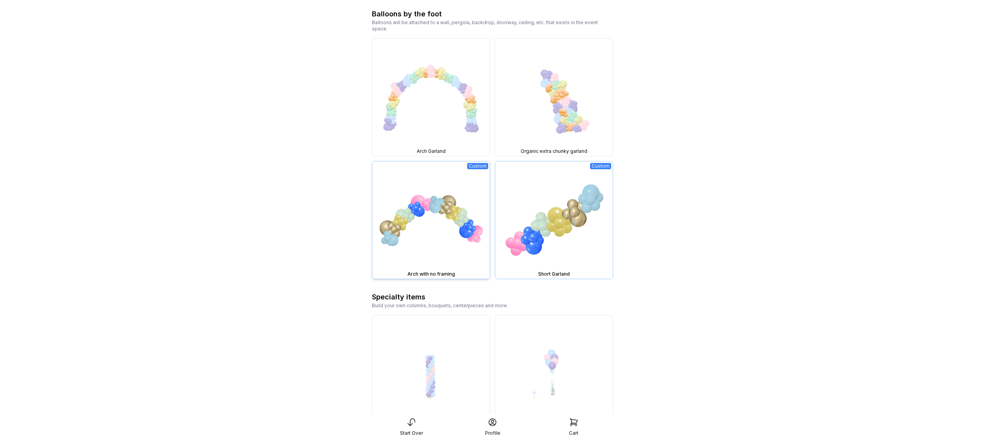
click at [433, 210] on img at bounding box center [430, 220] width 117 height 117
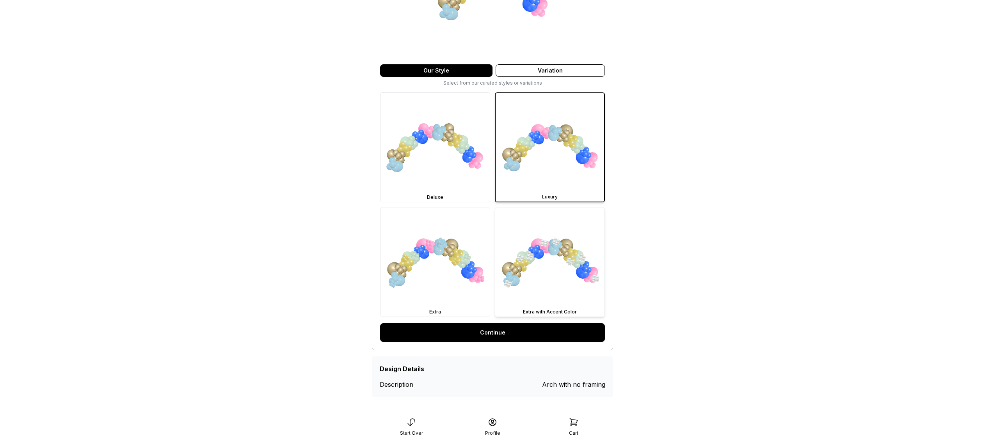
scroll to position [152, 0]
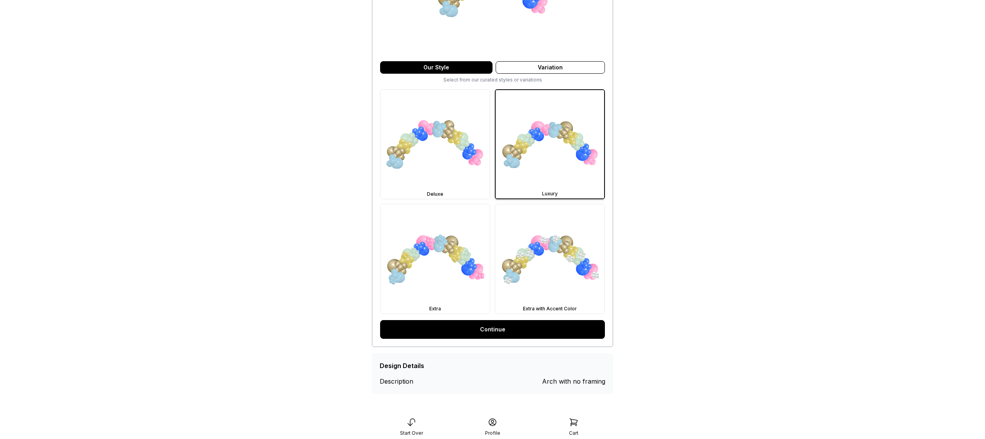
click at [515, 336] on link "Continue" at bounding box center [492, 329] width 225 height 19
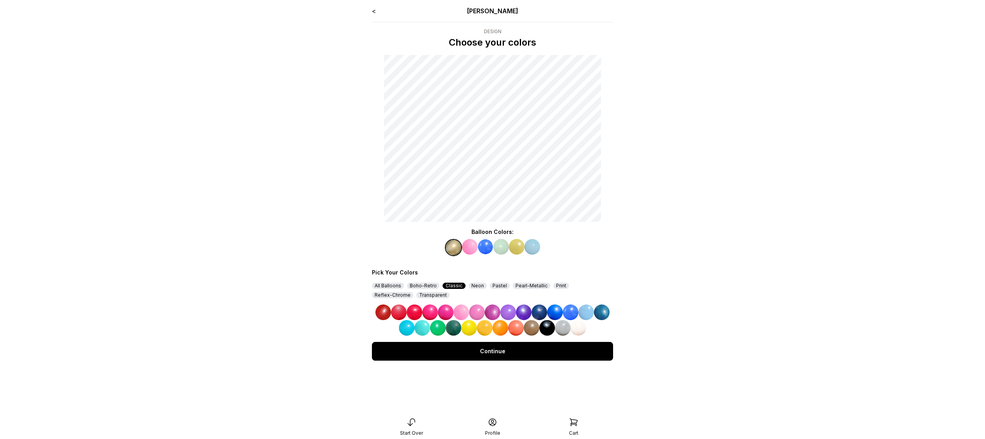
click at [498, 357] on div "Continue" at bounding box center [492, 351] width 241 height 19
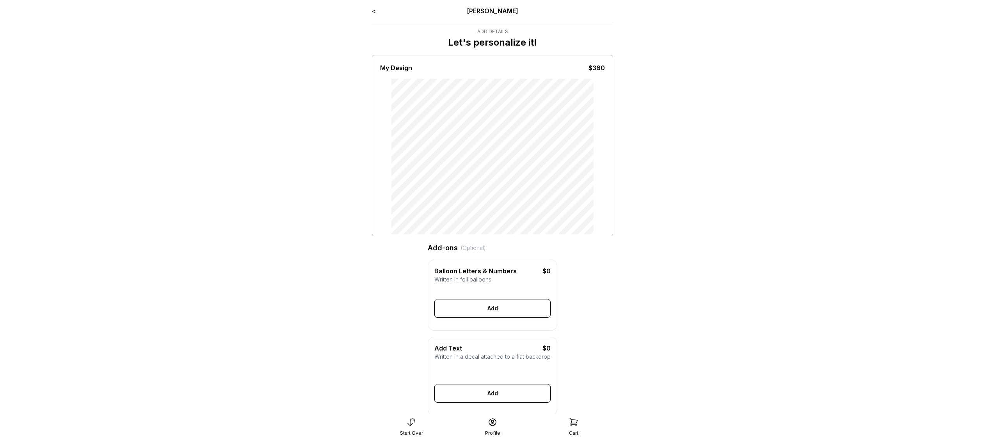
scroll to position [196, 0]
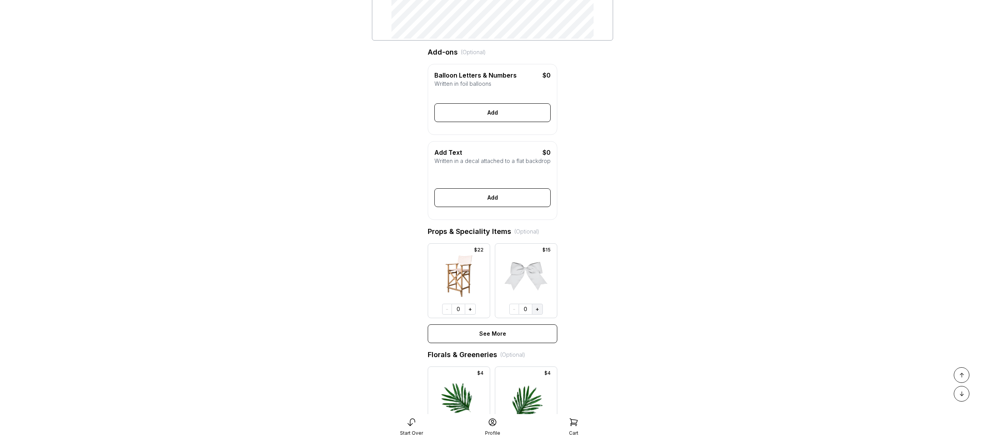
click at [540, 315] on button "+" at bounding box center [537, 309] width 11 height 11
click at [471, 315] on button "+" at bounding box center [470, 309] width 11 height 11
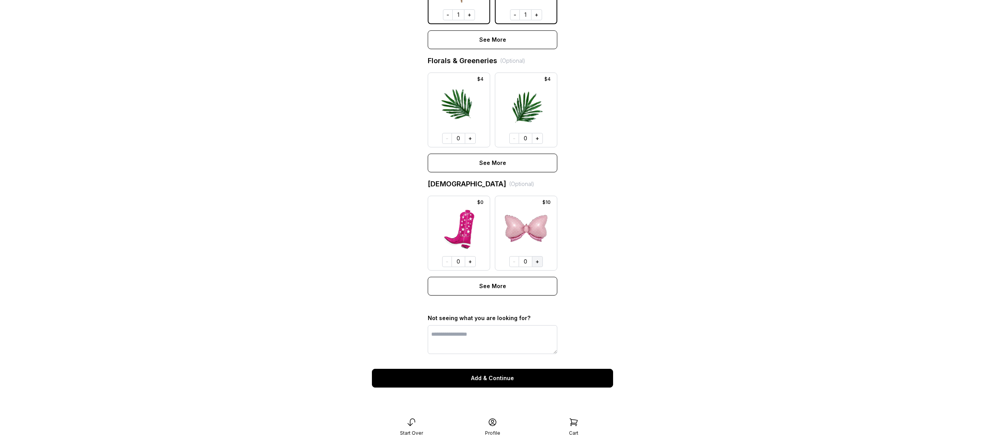
scroll to position [502, 0]
click at [512, 379] on div "Add & Continue" at bounding box center [492, 378] width 241 height 19
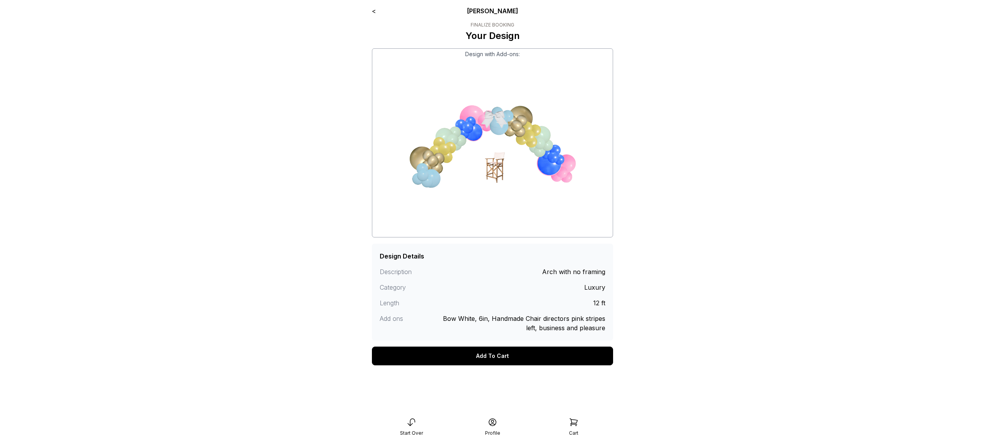
click at [373, 11] on link "<" at bounding box center [374, 11] width 4 height 8
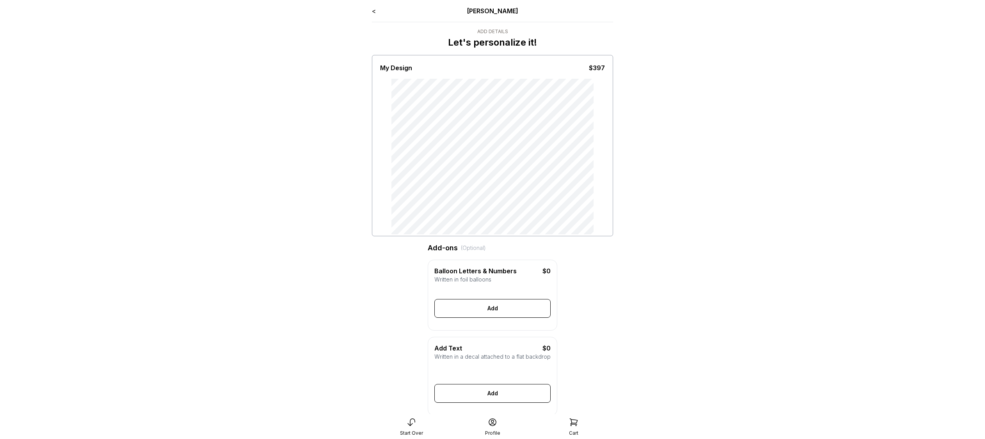
scroll to position [76, 0]
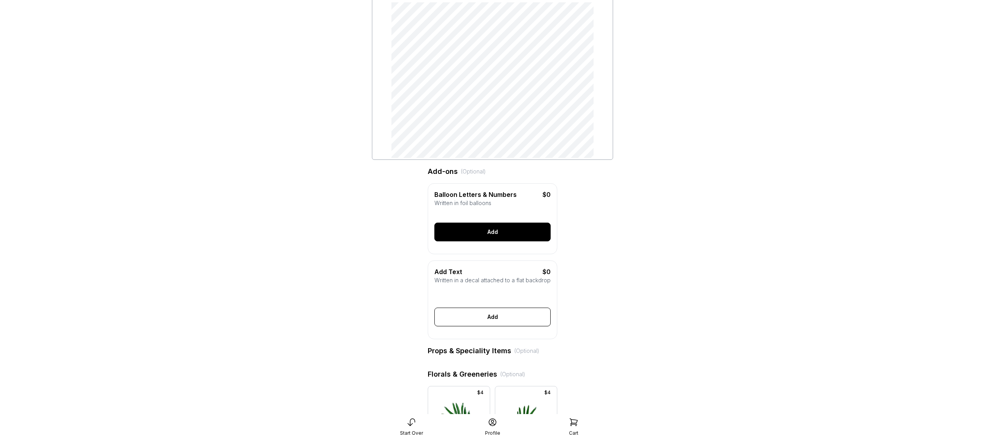
click at [477, 241] on div "Add" at bounding box center [492, 232] width 116 height 19
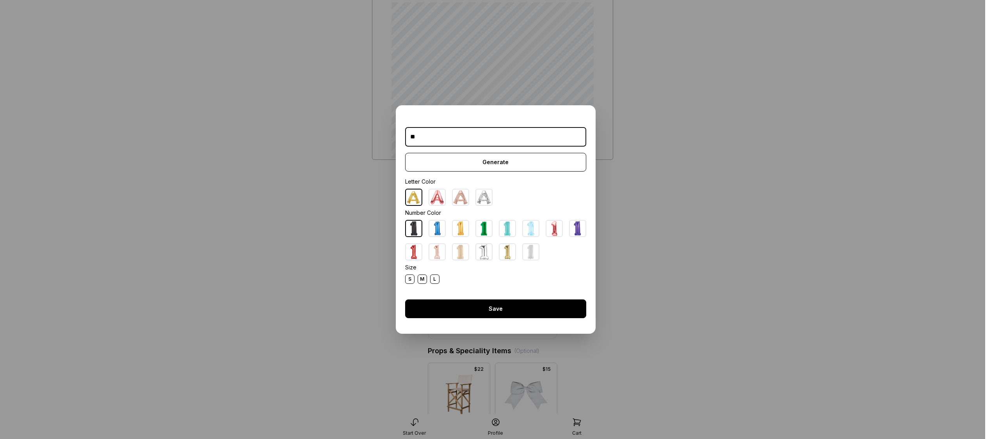
type input "**"
click at [499, 314] on div "Save" at bounding box center [495, 309] width 181 height 19
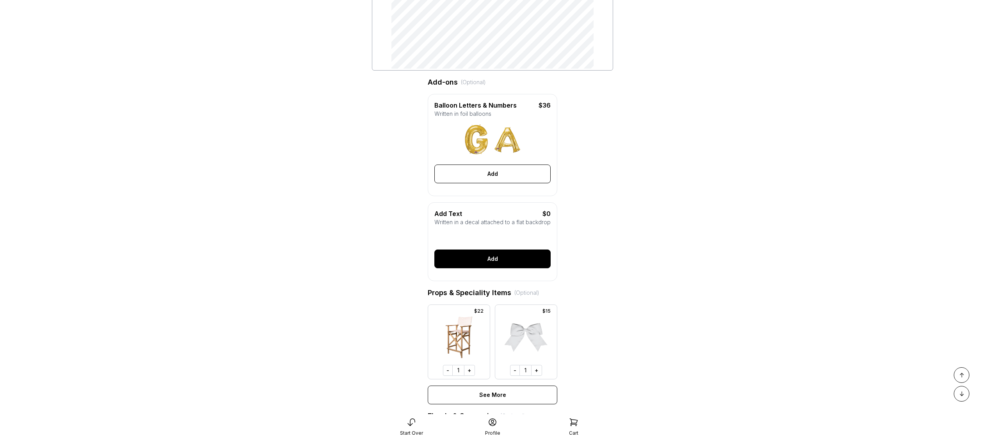
scroll to position [169, 0]
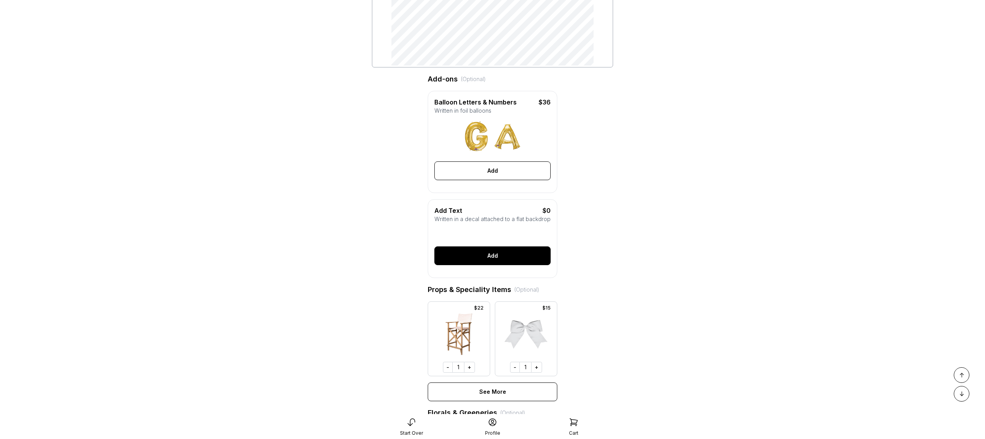
click at [471, 265] on div "Add" at bounding box center [492, 256] width 116 height 19
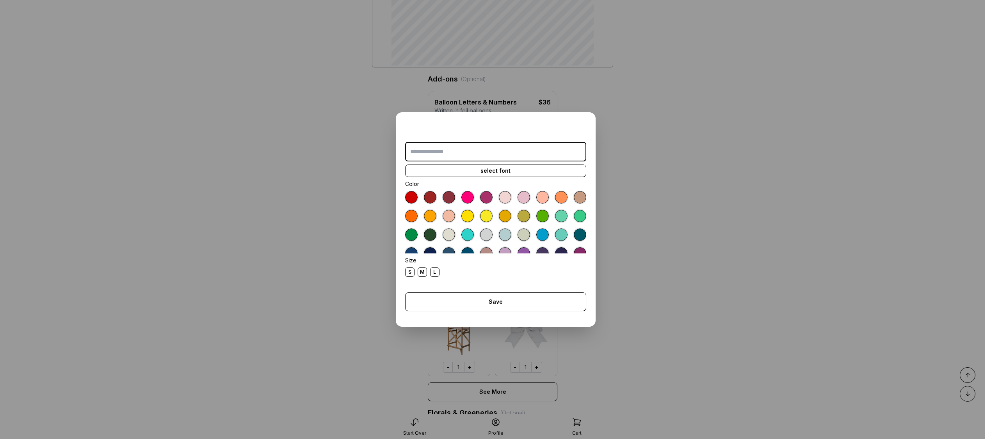
click at [457, 143] on input "text" at bounding box center [495, 152] width 181 height 20
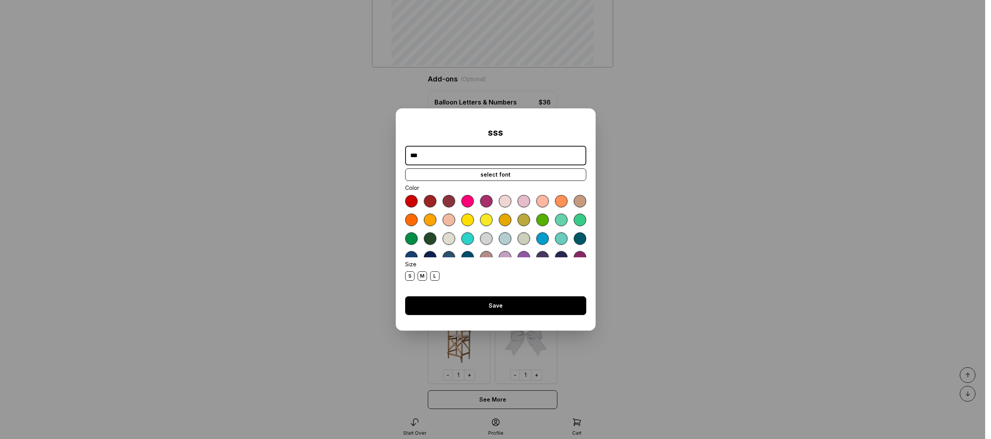
type input "***"
click at [473, 306] on div "Save" at bounding box center [495, 306] width 181 height 19
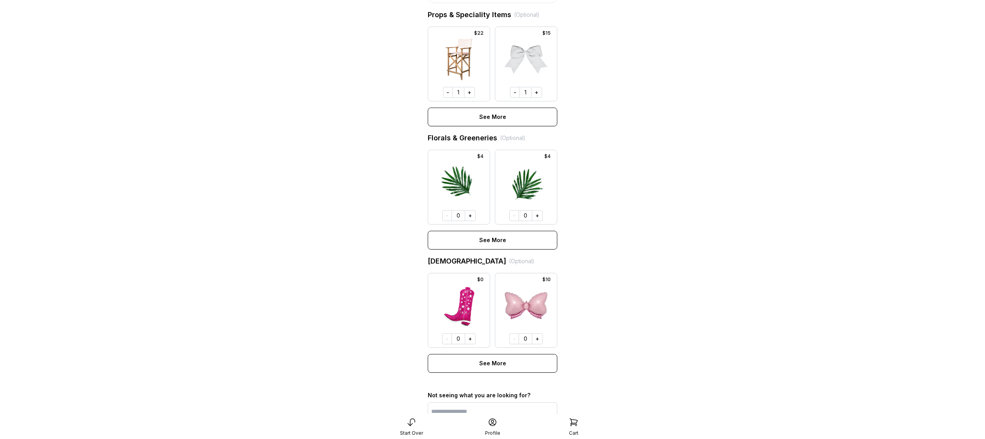
scroll to position [514, 0]
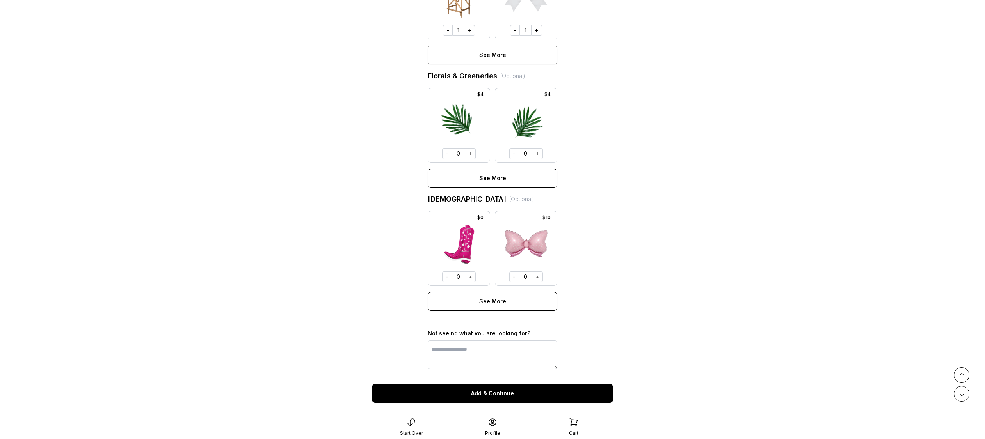
click at [500, 402] on div "Add & Continue" at bounding box center [492, 393] width 241 height 19
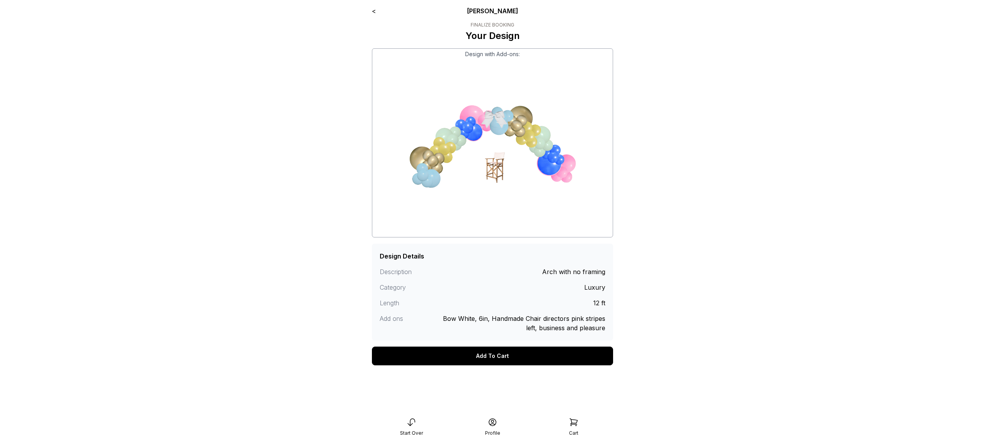
click at [486, 358] on div "Add To Cart" at bounding box center [492, 356] width 241 height 19
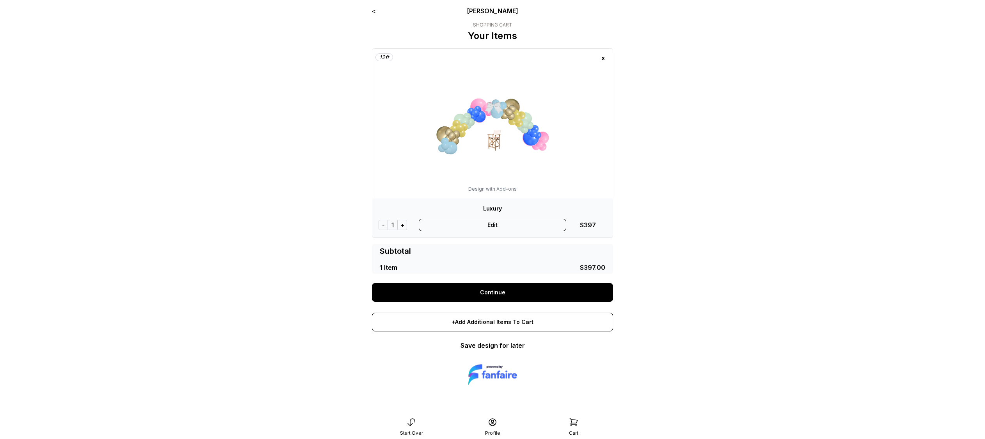
click at [377, 11] on div "< [PERSON_NAME]" at bounding box center [492, 10] width 241 height 9
click at [375, 7] on link "<" at bounding box center [374, 11] width 4 height 8
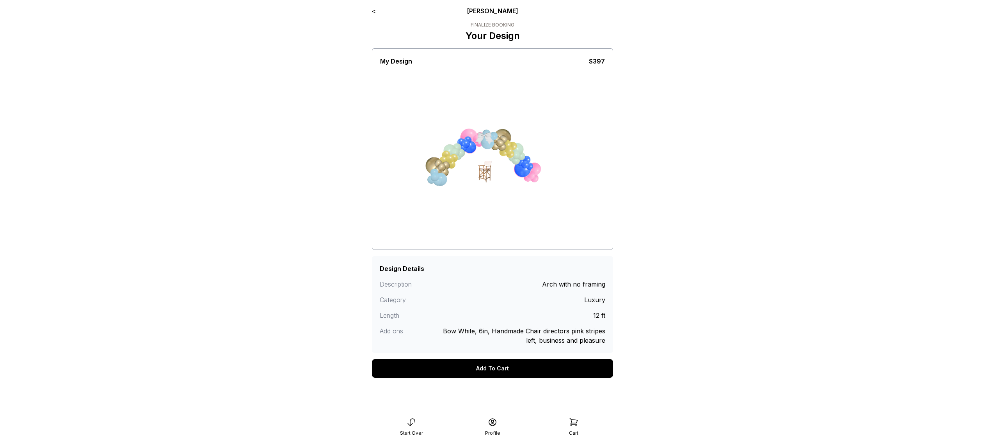
click at [372, 9] on link "<" at bounding box center [374, 11] width 4 height 8
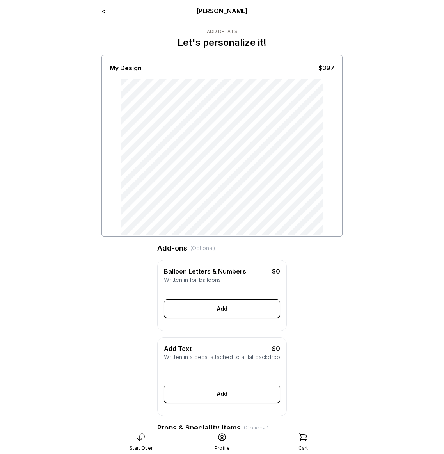
click at [102, 12] on div "< Ryan Pop Add Details Let's personalize it! My Design $397 Add-ons (Optional) …" at bounding box center [222, 457] width 254 height 914
click at [104, 10] on link "<" at bounding box center [103, 11] width 4 height 8
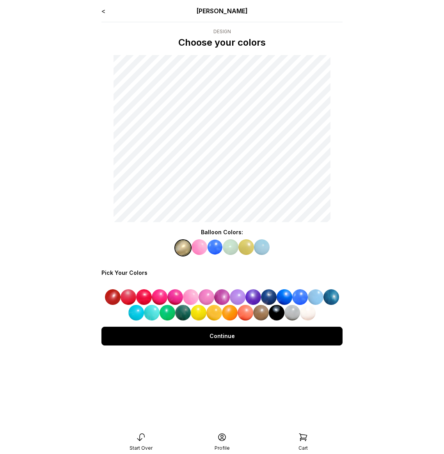
click at [237, 296] on img at bounding box center [238, 297] width 16 height 16
click at [197, 248] on img at bounding box center [200, 247] width 16 height 16
click at [267, 293] on img at bounding box center [269, 297] width 16 height 16
click at [210, 249] on img at bounding box center [215, 247] width 16 height 16
click at [308, 296] on img at bounding box center [316, 297] width 16 height 16
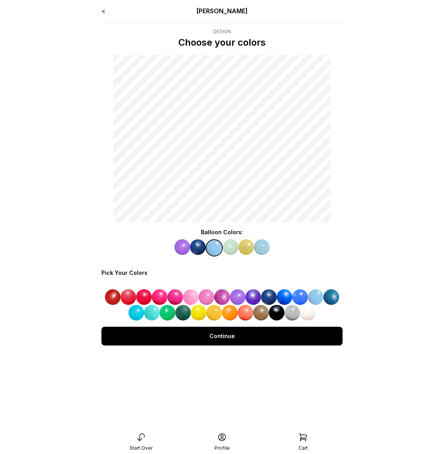
click at [233, 247] on img at bounding box center [231, 247] width 16 height 16
click at [330, 295] on img at bounding box center [332, 297] width 16 height 16
click at [246, 249] on img at bounding box center [246, 247] width 16 height 16
click at [294, 312] on img at bounding box center [293, 313] width 16 height 16
click at [260, 247] on img at bounding box center [262, 247] width 16 height 16
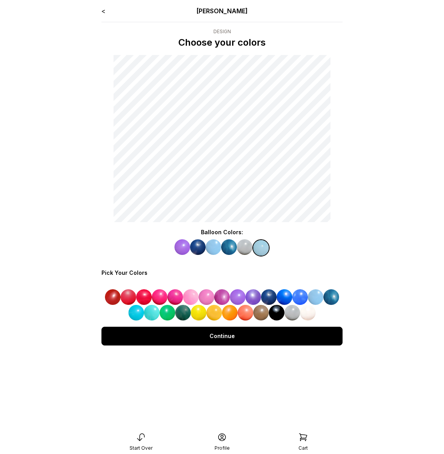
click at [253, 298] on img at bounding box center [253, 297] width 16 height 16
click at [180, 249] on img at bounding box center [182, 247] width 16 height 16
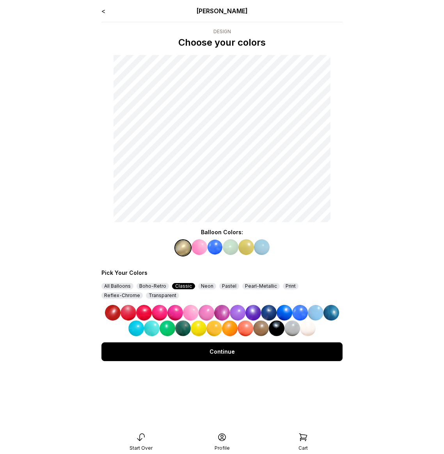
click at [174, 254] on div at bounding box center [221, 247] width 241 height 17
click at [178, 253] on img at bounding box center [183, 248] width 16 height 16
click at [296, 313] on img at bounding box center [300, 313] width 16 height 16
drag, startPoint x: 199, startPoint y: 247, endPoint x: 203, endPoint y: 247, distance: 4.4
click at [199, 247] on img at bounding box center [200, 247] width 16 height 16
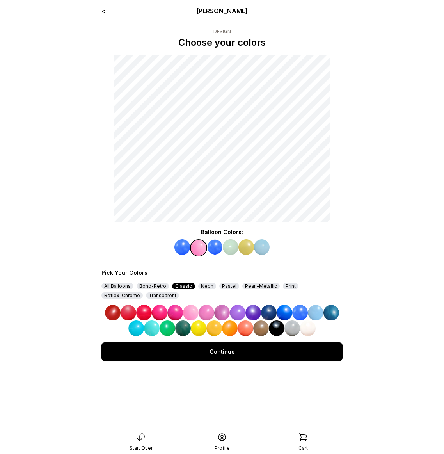
click at [225, 312] on img at bounding box center [222, 313] width 16 height 16
click at [211, 250] on img at bounding box center [215, 247] width 16 height 16
click at [258, 310] on img at bounding box center [253, 313] width 16 height 16
click at [226, 247] on img at bounding box center [231, 247] width 16 height 16
click at [270, 313] on img at bounding box center [269, 313] width 16 height 16
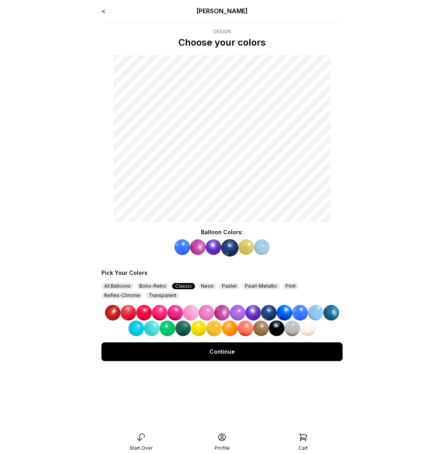
click at [245, 245] on img at bounding box center [246, 247] width 16 height 16
click at [290, 328] on img at bounding box center [293, 328] width 16 height 16
click at [260, 247] on img at bounding box center [262, 247] width 16 height 16
click at [225, 329] on img at bounding box center [230, 328] width 16 height 16
click at [237, 352] on div "Continue" at bounding box center [221, 351] width 241 height 19
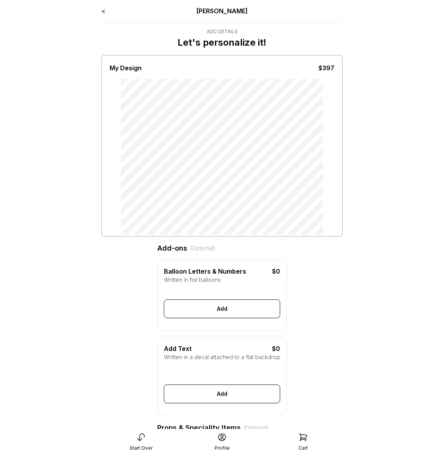
click at [106, 12] on div "< [PERSON_NAME]" at bounding box center [221, 10] width 241 height 9
click at [104, 10] on link "<" at bounding box center [103, 11] width 4 height 8
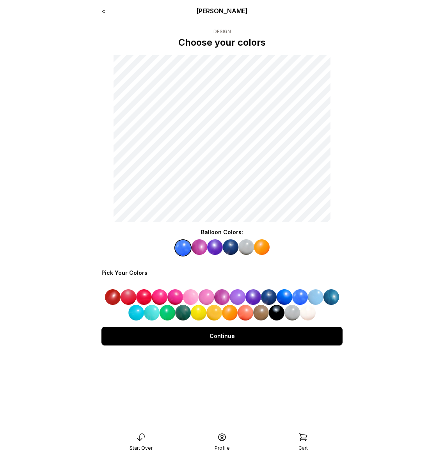
click at [214, 331] on div "Continue" at bounding box center [221, 336] width 241 height 19
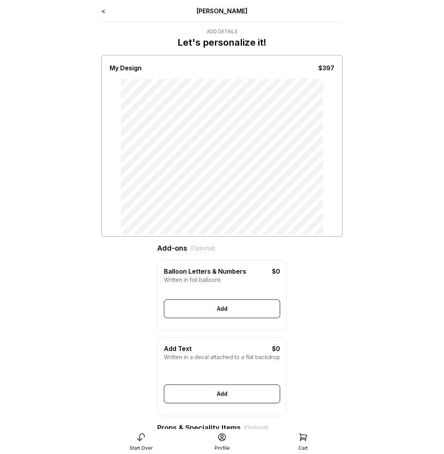
click at [107, 13] on div "< Ryan Pop" at bounding box center [221, 10] width 241 height 9
click at [105, 9] on link "<" at bounding box center [103, 11] width 4 height 8
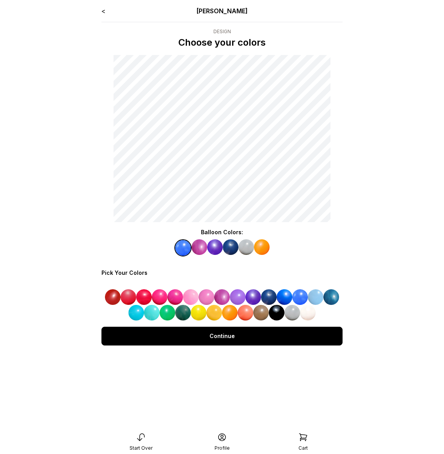
click at [257, 346] on div "Continue" at bounding box center [221, 335] width 241 height 31
click at [245, 333] on div "Continue" at bounding box center [221, 336] width 241 height 19
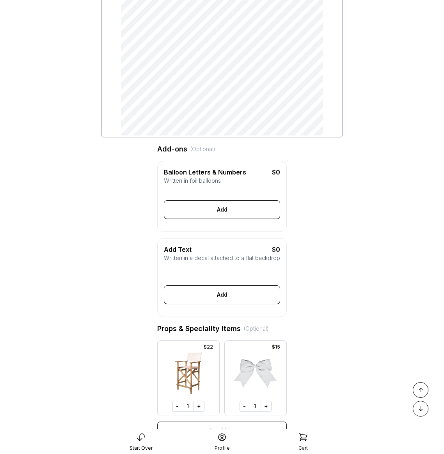
scroll to position [487, 0]
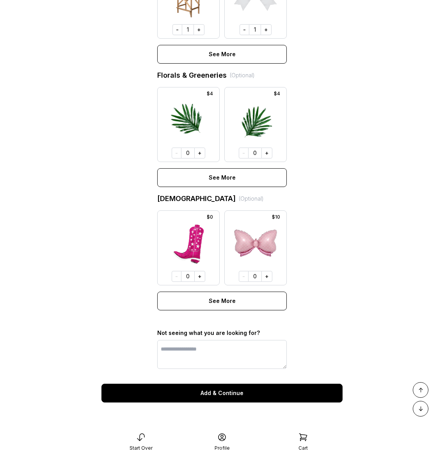
click at [202, 397] on div "Add & Continue" at bounding box center [221, 393] width 241 height 19
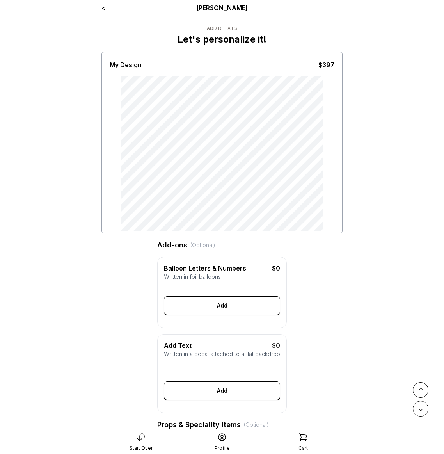
scroll to position [0, 0]
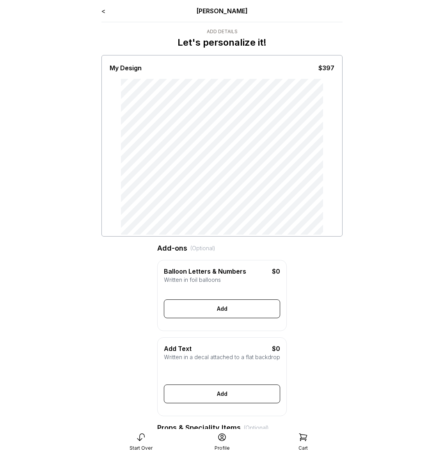
scroll to position [487, 0]
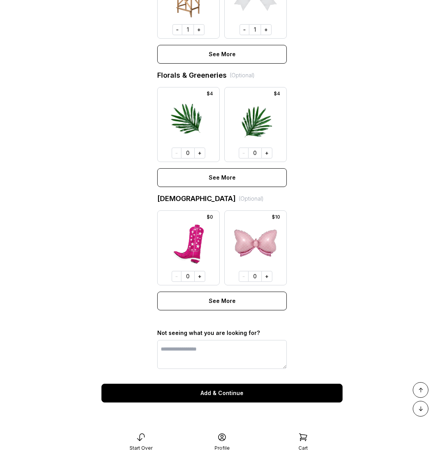
click at [244, 394] on div "Add & Continue" at bounding box center [221, 393] width 241 height 19
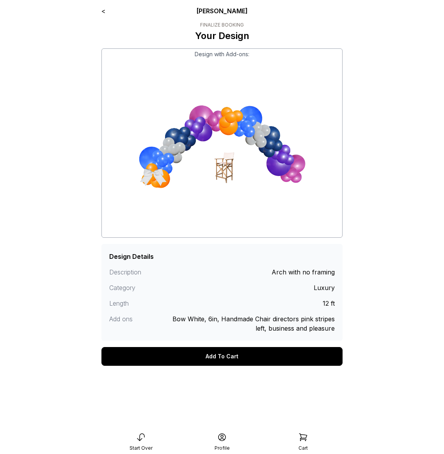
click at [105, 11] on link "<" at bounding box center [103, 11] width 4 height 8
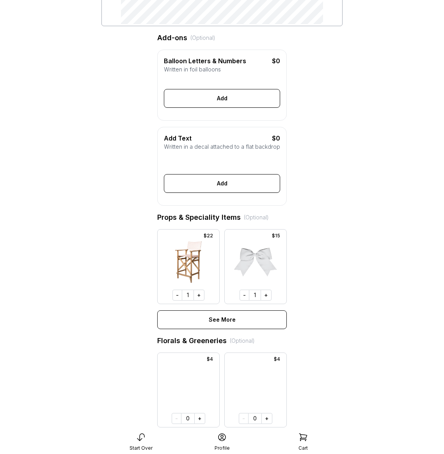
scroll to position [487, 0]
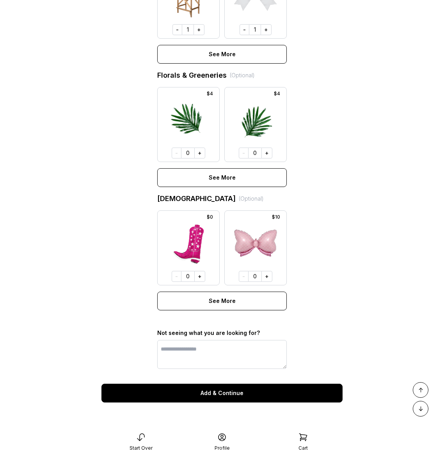
click at [216, 394] on div "Add & Continue" at bounding box center [221, 393] width 241 height 19
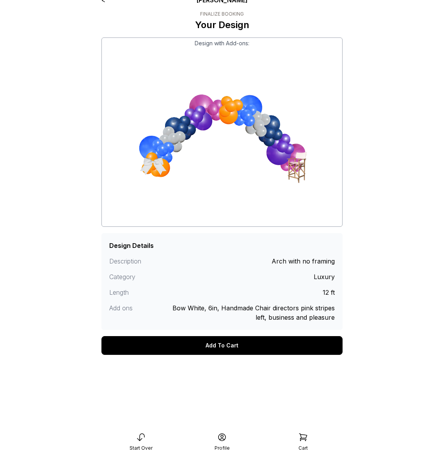
scroll to position [8, 0]
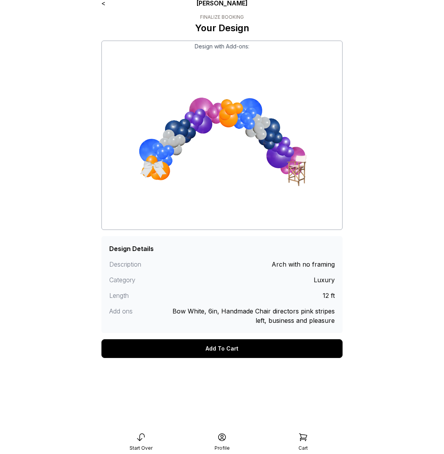
drag, startPoint x: 211, startPoint y: 348, endPoint x: 217, endPoint y: 320, distance: 28.4
click at [212, 348] on div "Add To Cart" at bounding box center [221, 348] width 241 height 19
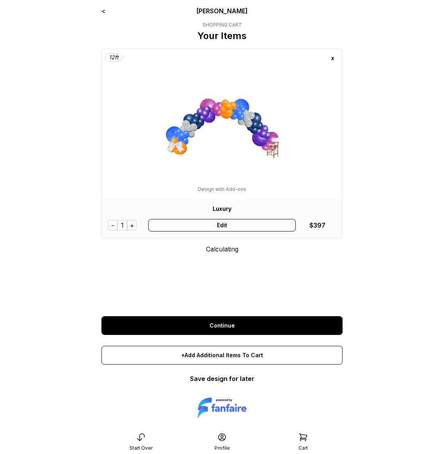
click at [215, 226] on div "Edit" at bounding box center [222, 225] width 148 height 12
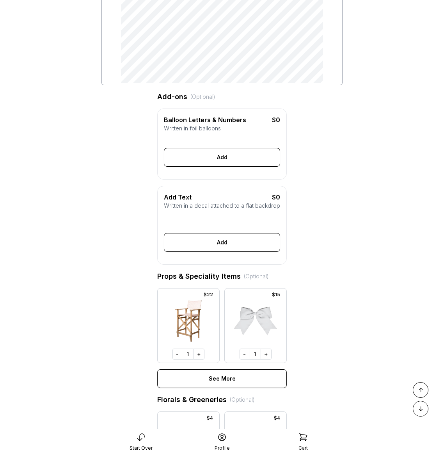
scroll to position [487, 0]
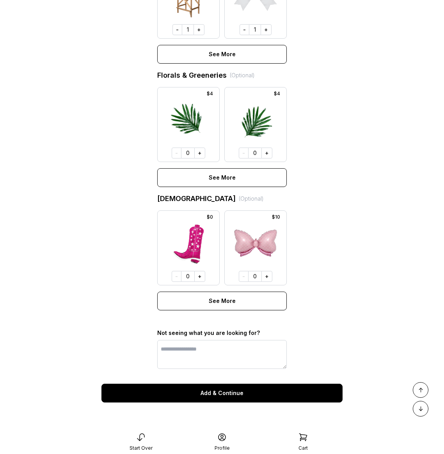
click at [212, 396] on div "Add & Continue" at bounding box center [221, 393] width 241 height 19
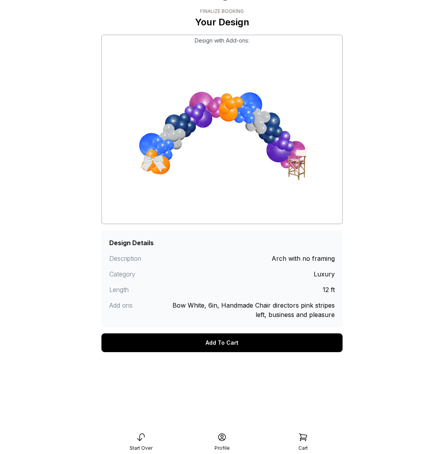
scroll to position [16, 0]
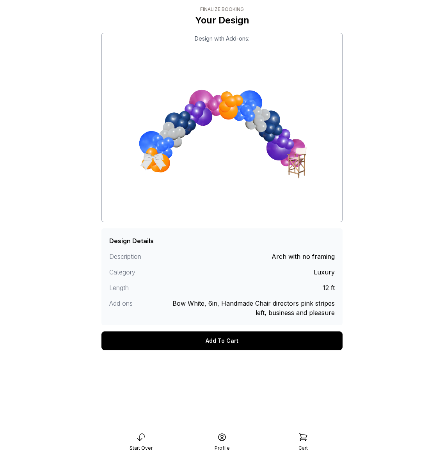
click at [235, 342] on div "Add To Cart" at bounding box center [221, 340] width 241 height 19
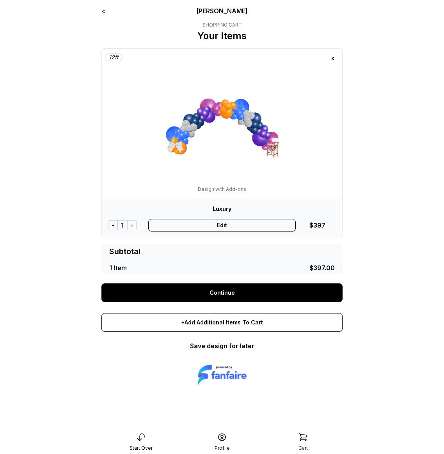
click at [212, 292] on link "Continue" at bounding box center [221, 292] width 241 height 19
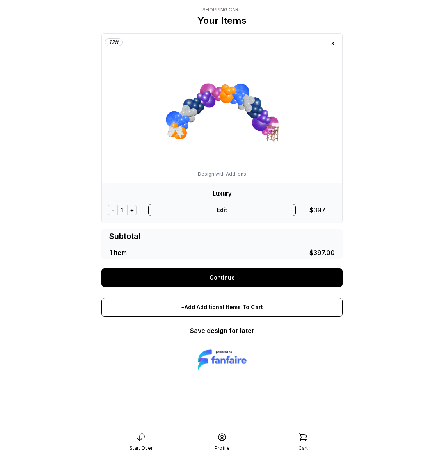
scroll to position [16, 0]
